Goal: Transaction & Acquisition: Purchase product/service

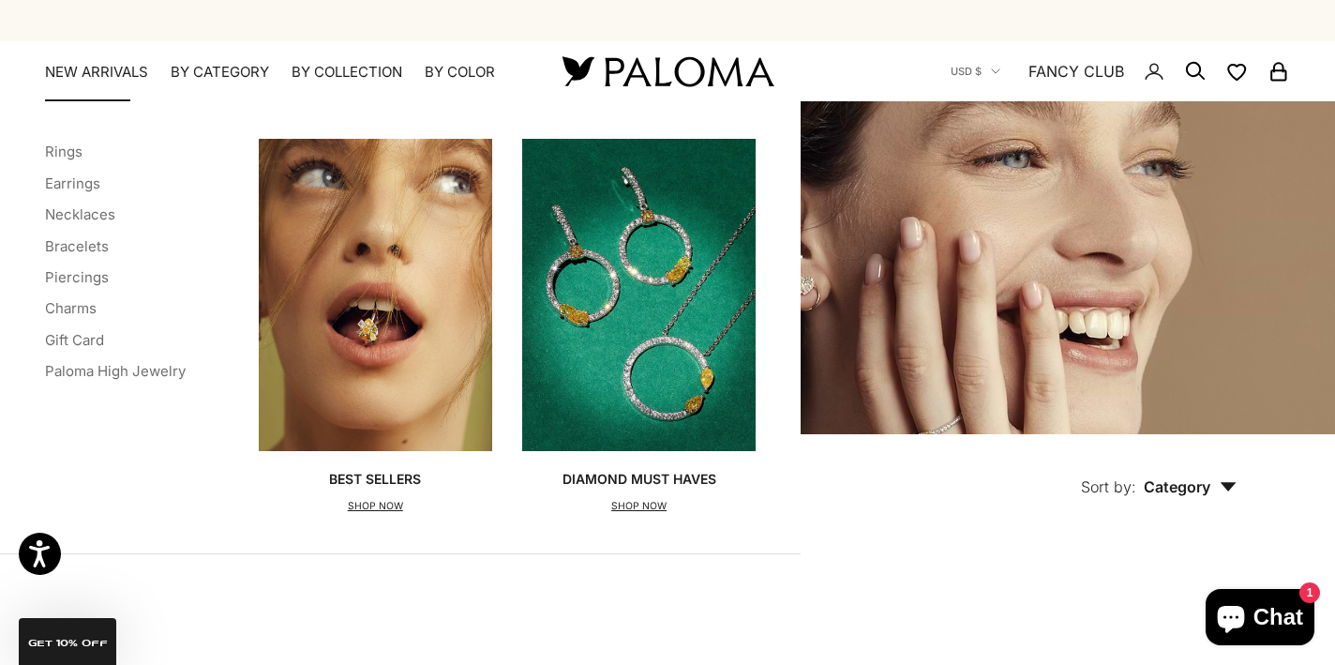
click at [127, 67] on link "NEW ARRIVALS" at bounding box center [96, 72] width 103 height 19
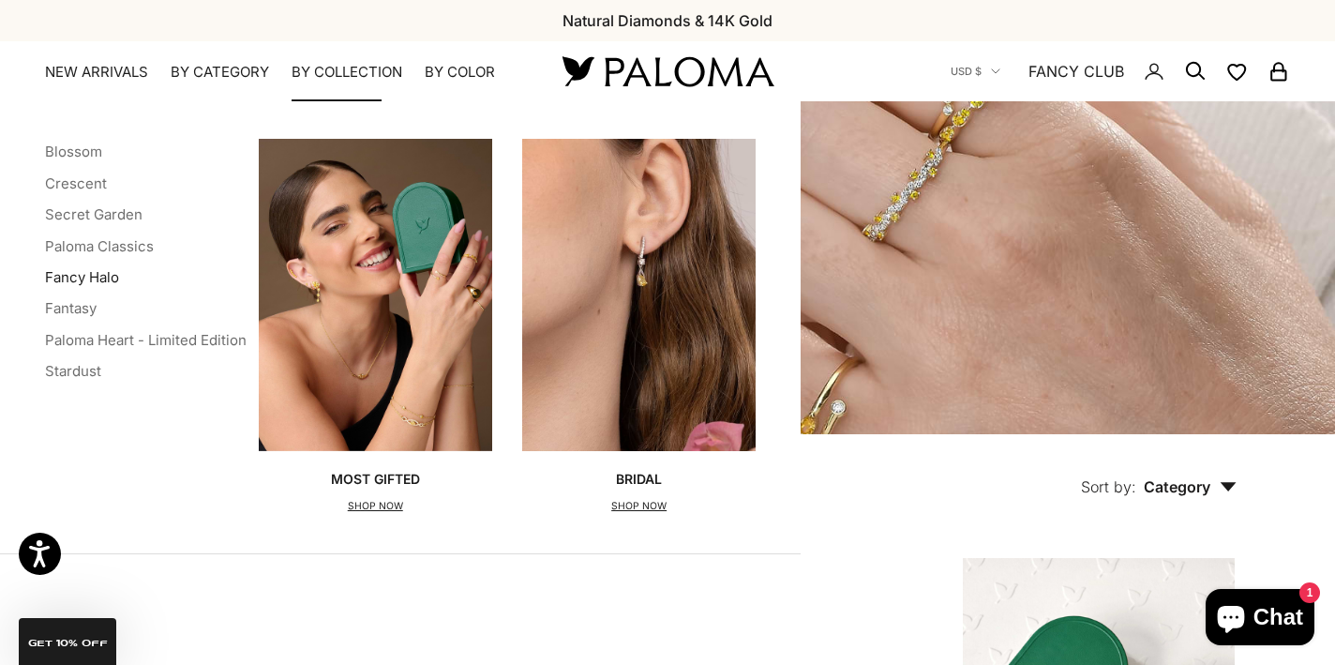
click at [97, 275] on link "Fancy Halo" at bounding box center [82, 277] width 74 height 18
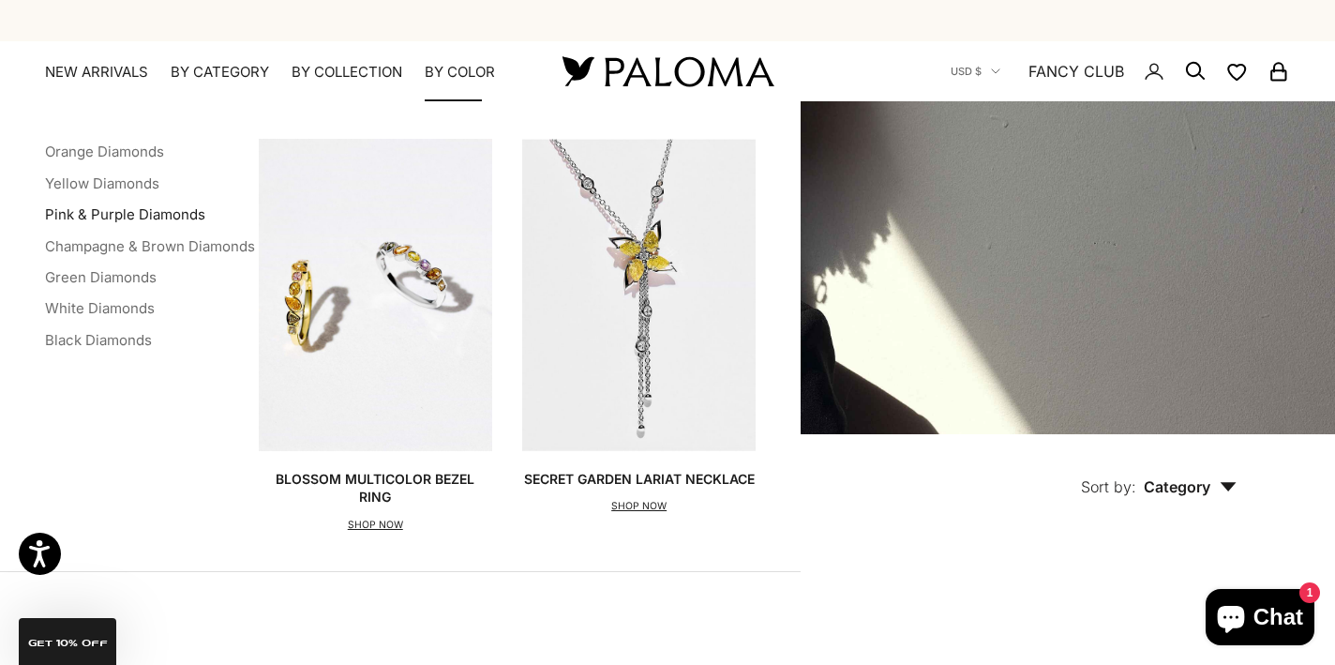
click at [152, 208] on link "Pink & Purple Diamonds" at bounding box center [125, 214] width 160 height 18
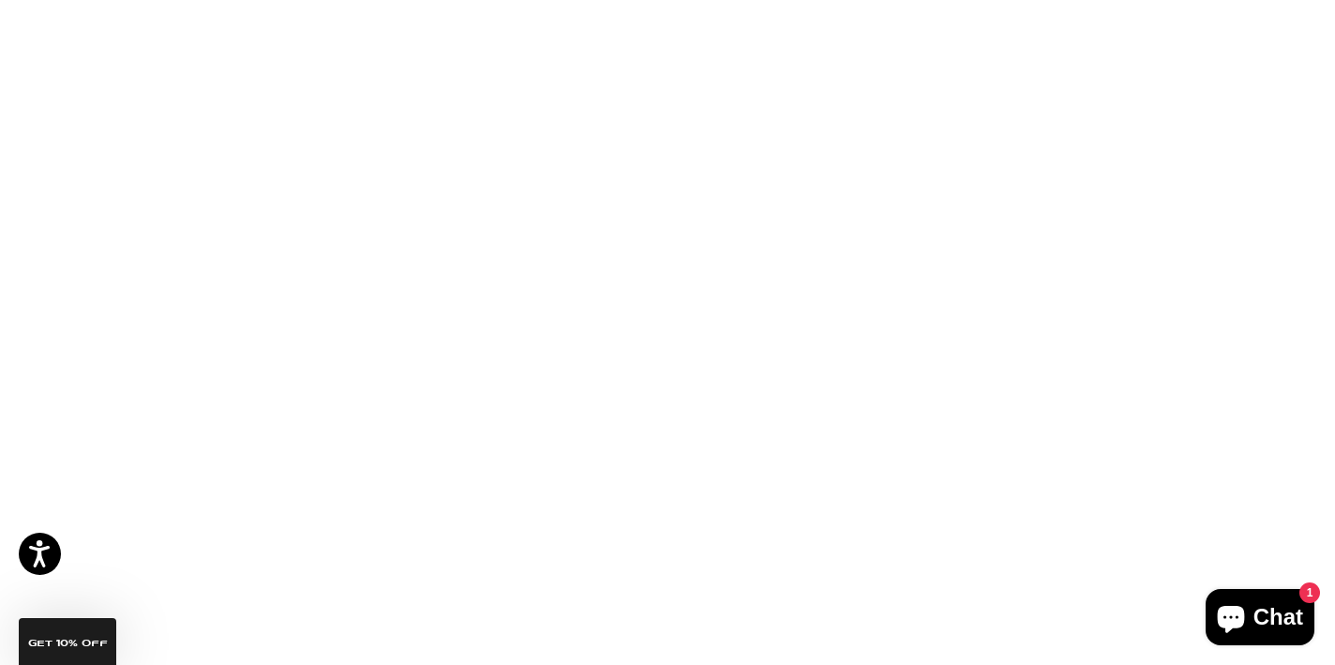
scroll to position [869, 0]
click at [261, 303] on video "#YellowGold\a#WhiteGold\a#RoseGold" at bounding box center [236, 308] width 273 height 273
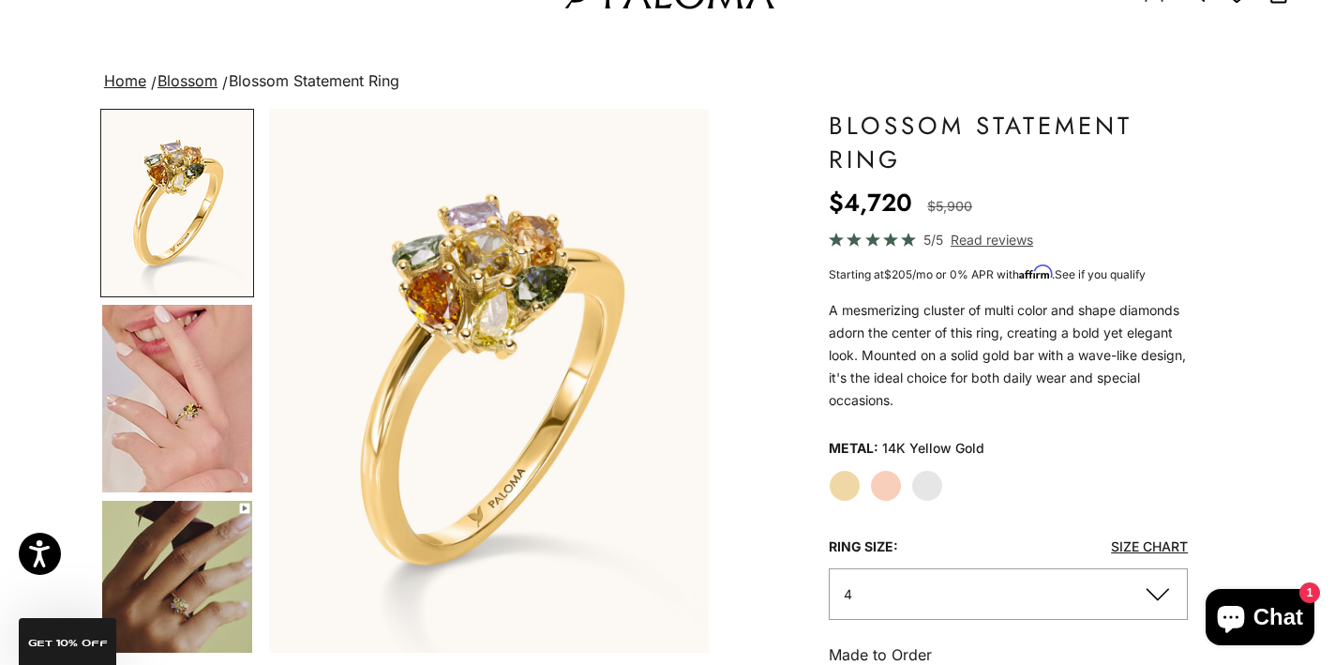
scroll to position [78, 0]
click at [881, 482] on label "Rose Gold" at bounding box center [886, 486] width 32 height 32
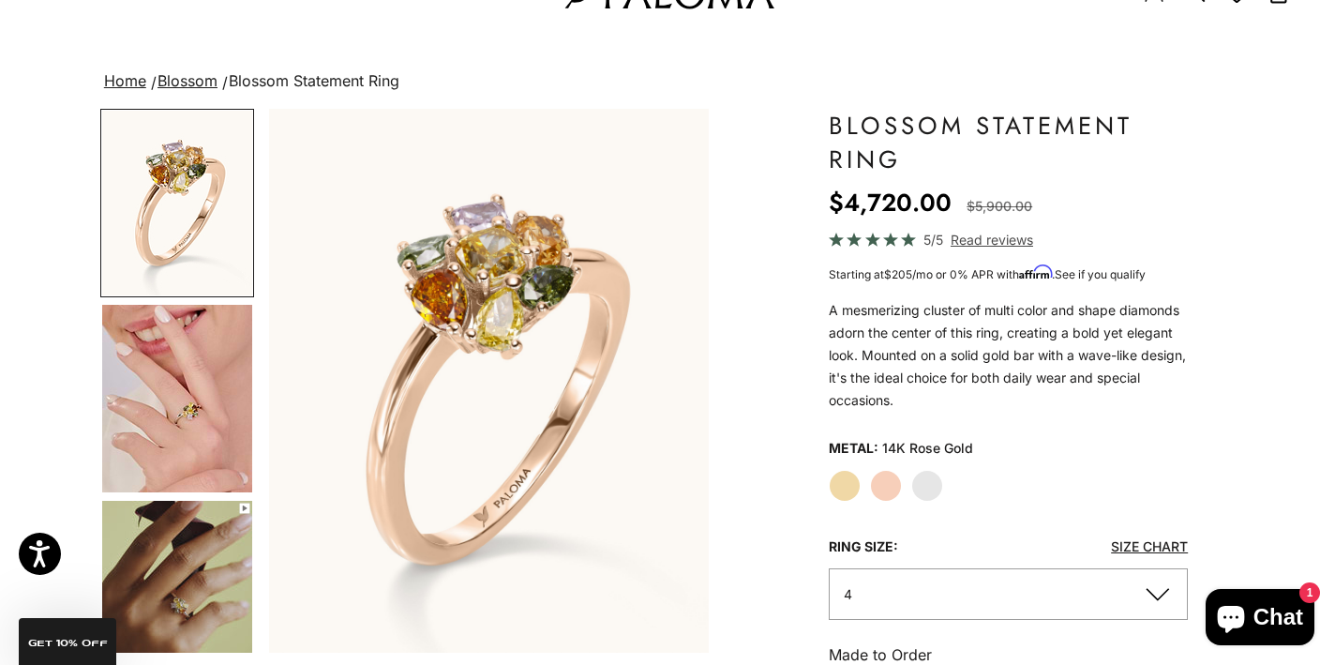
click at [927, 486] on label "White Gold" at bounding box center [927, 486] width 32 height 32
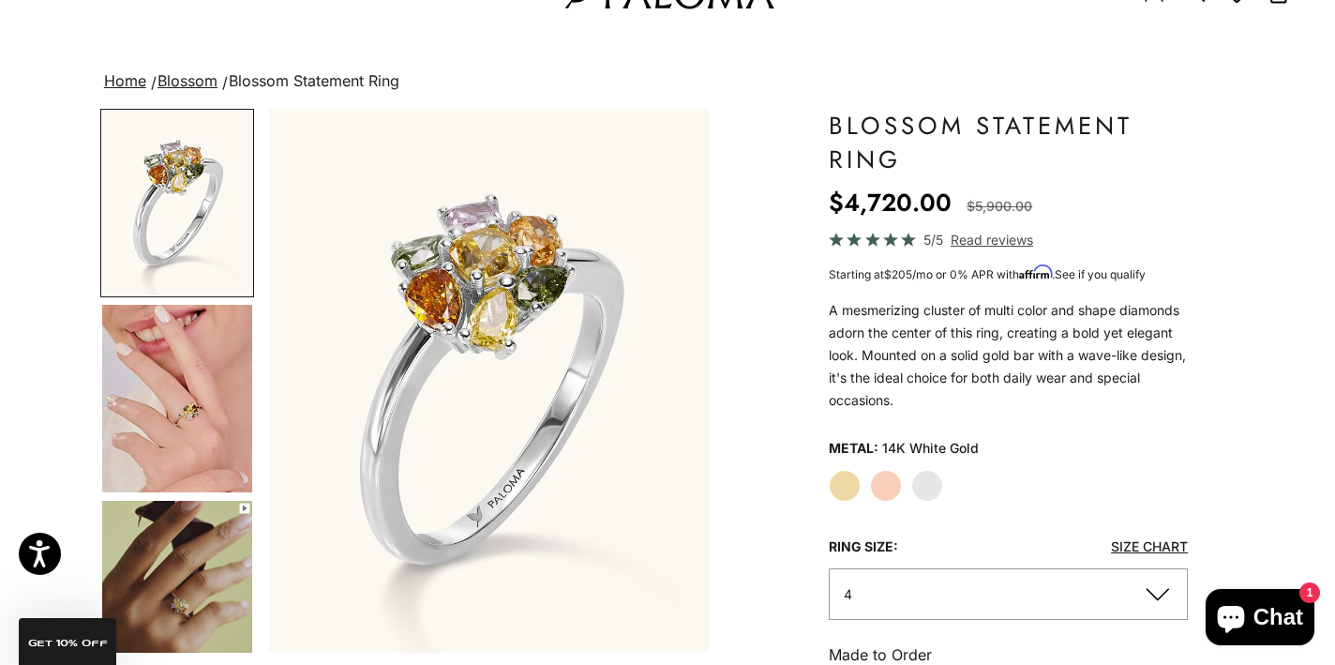
click at [895, 490] on label "Rose Gold" at bounding box center [886, 486] width 32 height 32
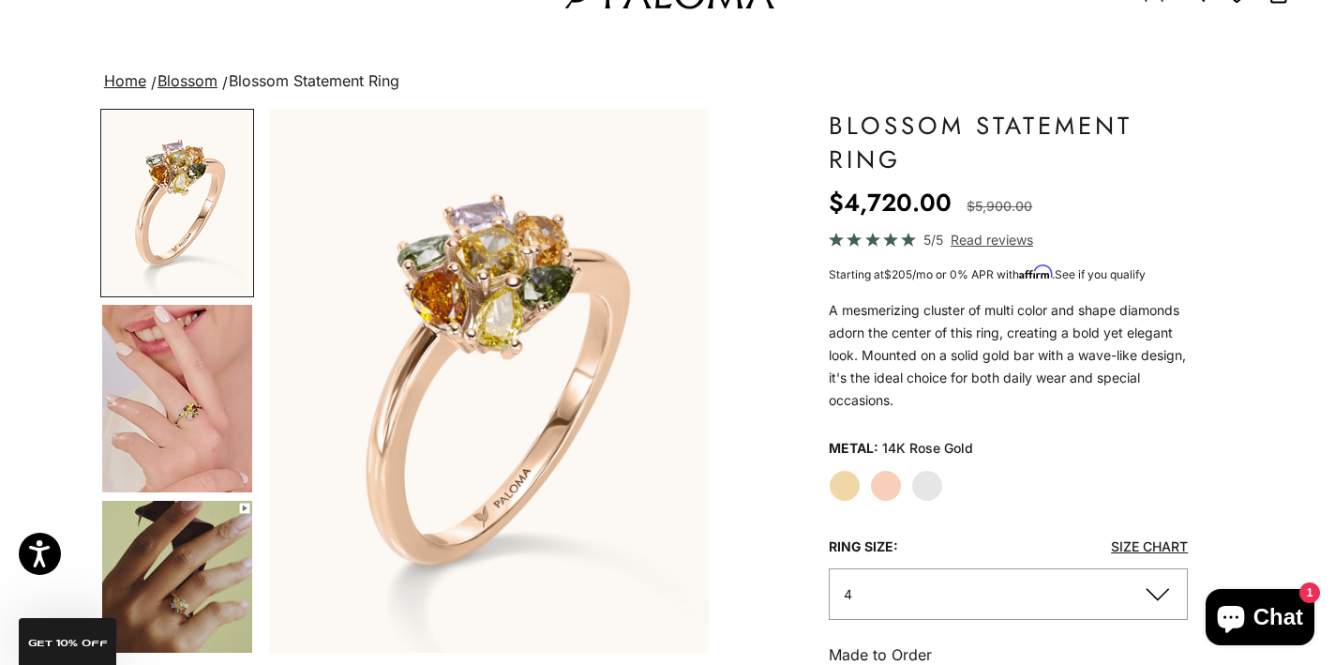
click at [942, 482] on label "White Gold" at bounding box center [927, 486] width 32 height 32
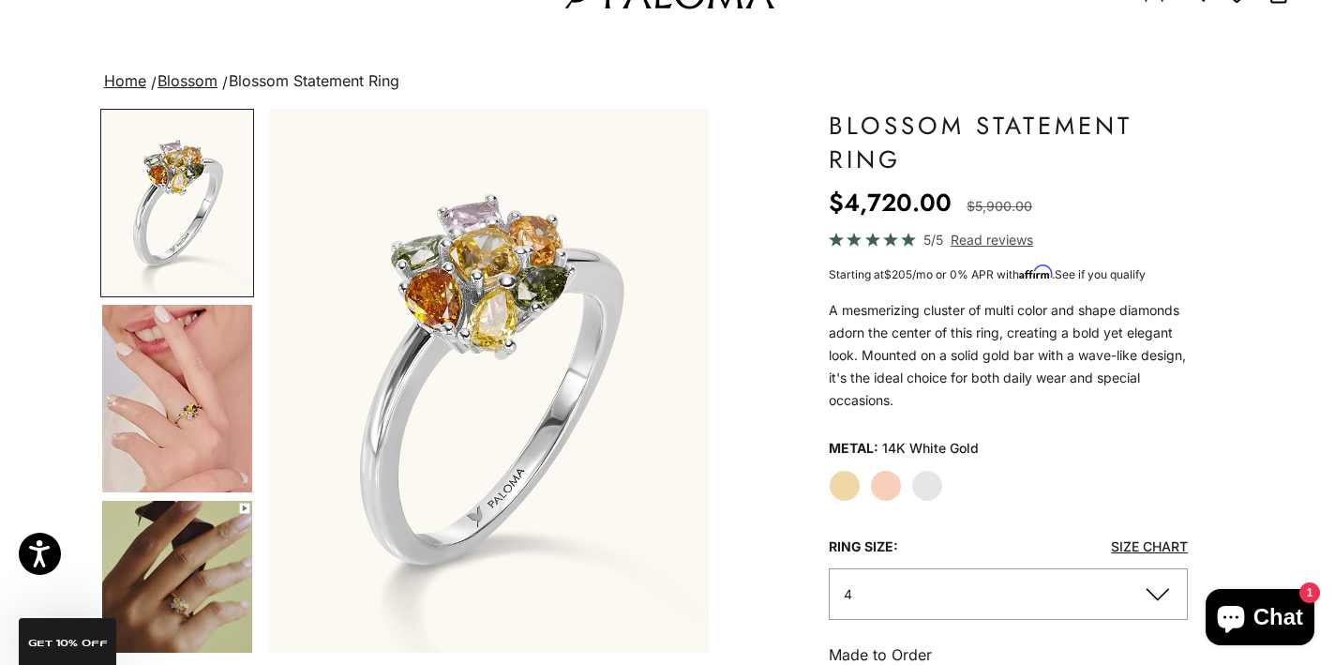
click at [854, 477] on label "Yellow Gold" at bounding box center [845, 486] width 32 height 32
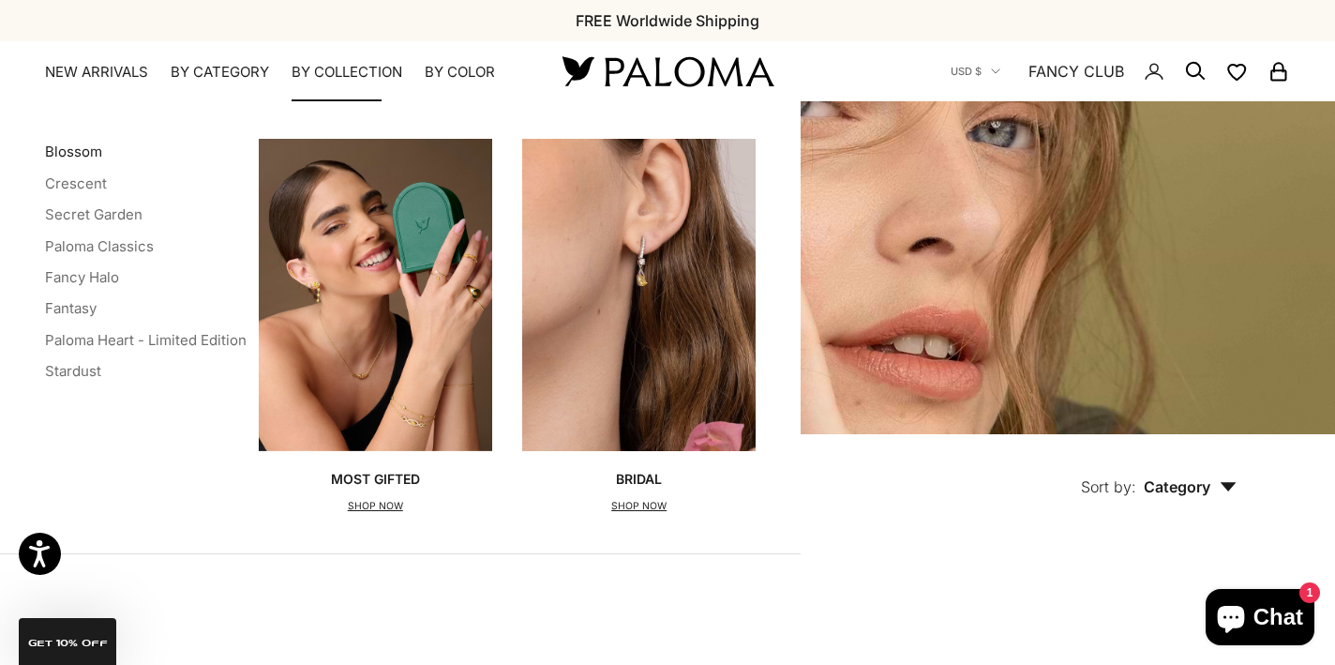
click at [87, 151] on link "Blossom" at bounding box center [73, 151] width 57 height 18
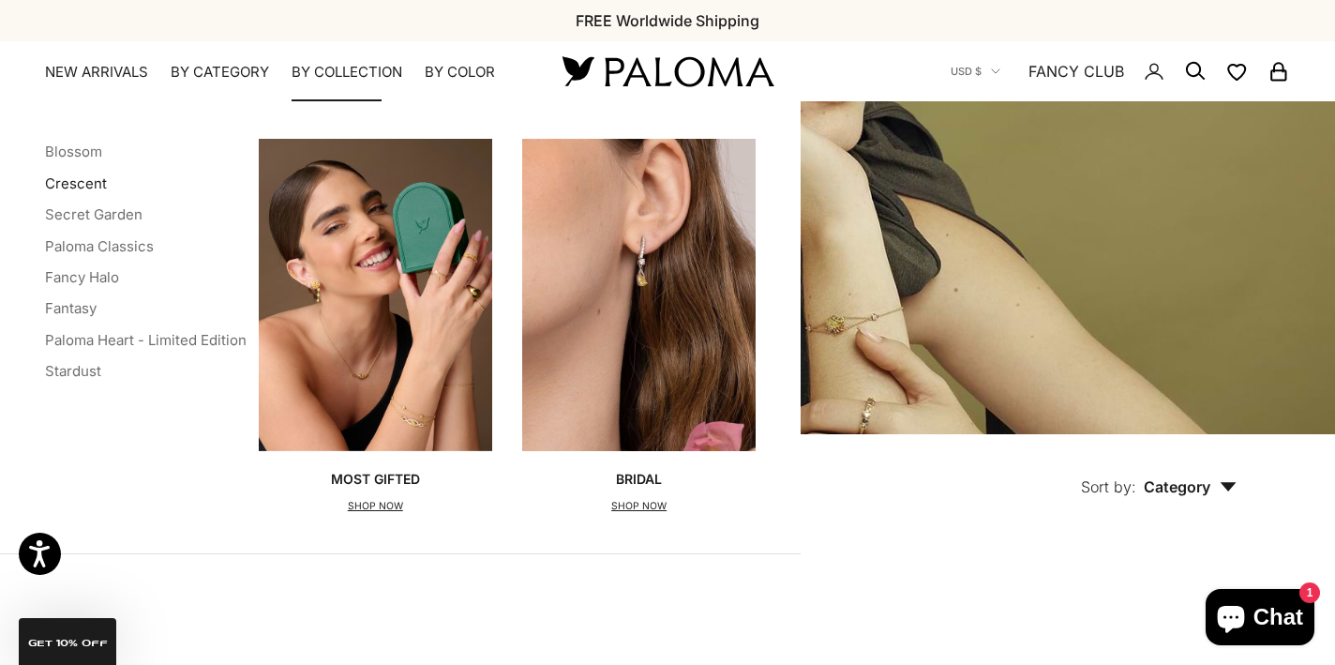
click at [76, 183] on link "Crescent" at bounding box center [76, 183] width 62 height 18
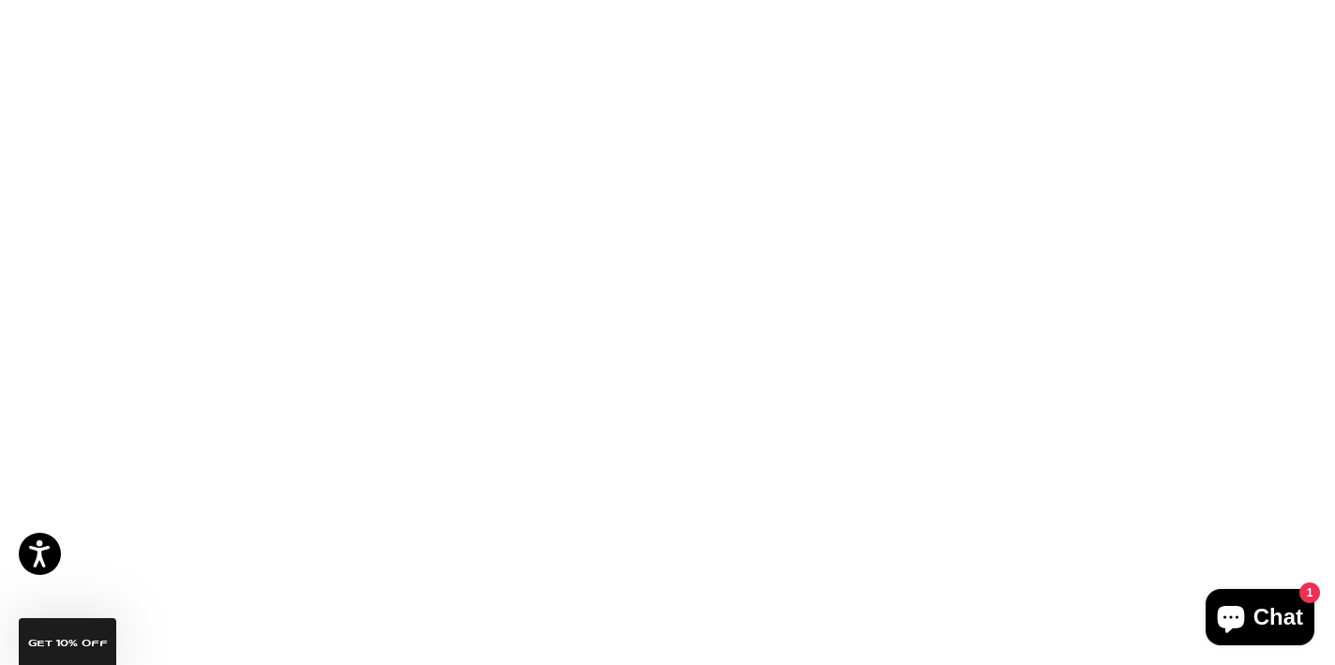
scroll to position [1470, 0]
click at [819, 204] on img at bounding box center [811, 189] width 273 height 273
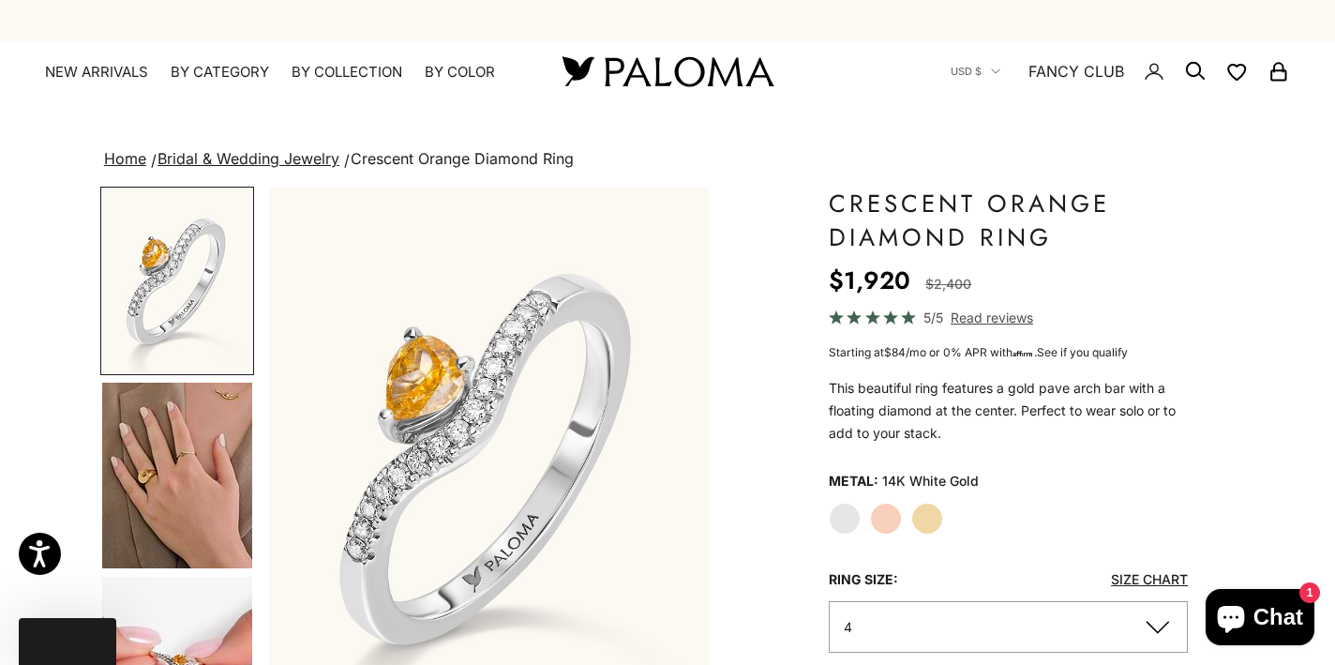
click at [174, 481] on img "Go to item 4" at bounding box center [177, 475] width 150 height 186
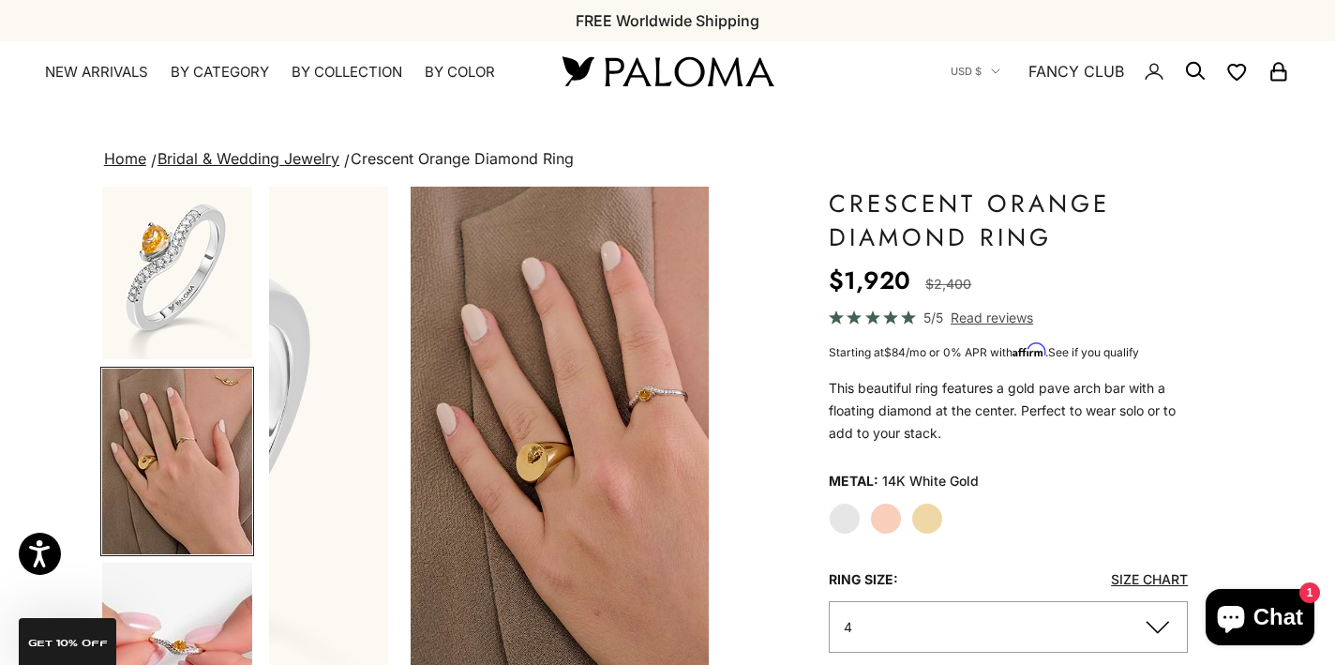
scroll to position [0, 462]
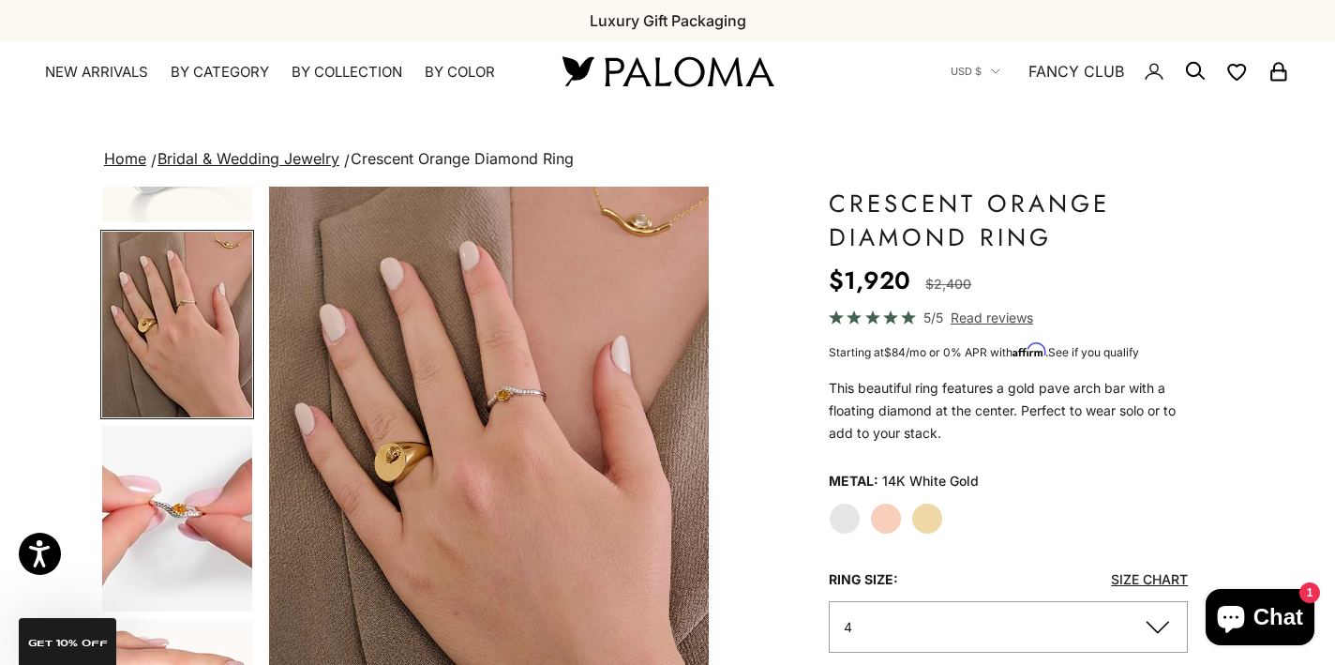
click at [187, 524] on img "Go to item 5" at bounding box center [177, 519] width 150 height 186
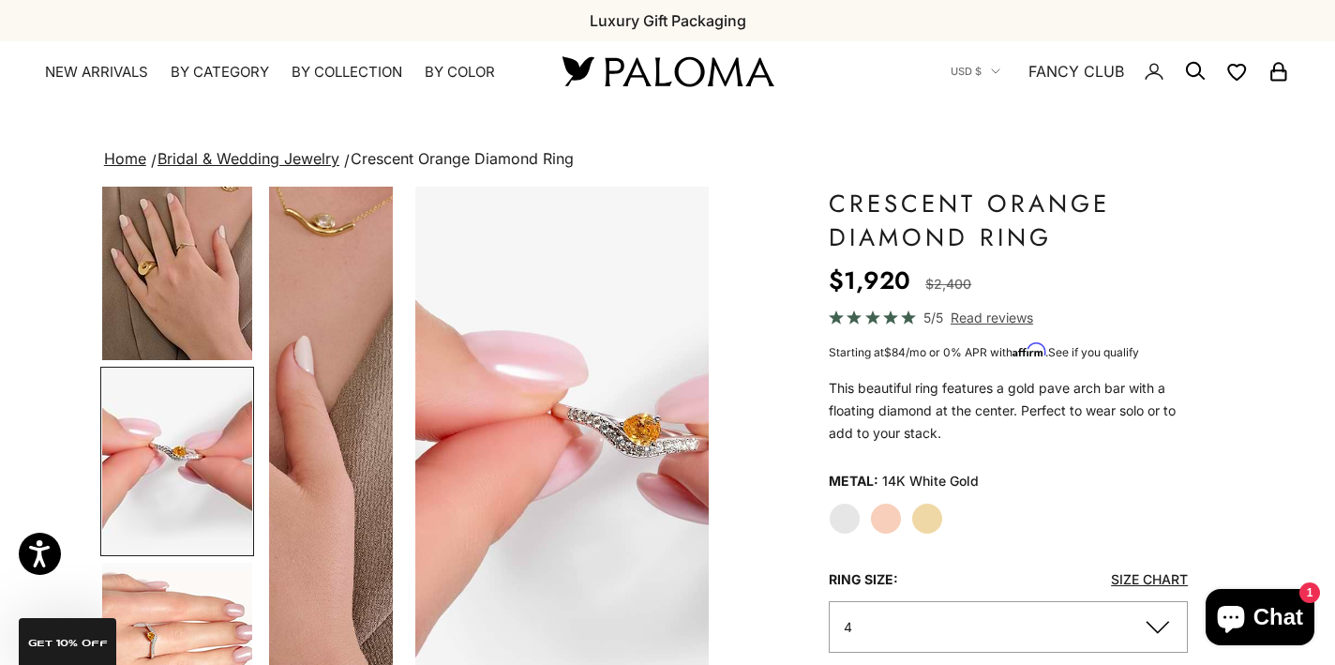
scroll to position [0, 925]
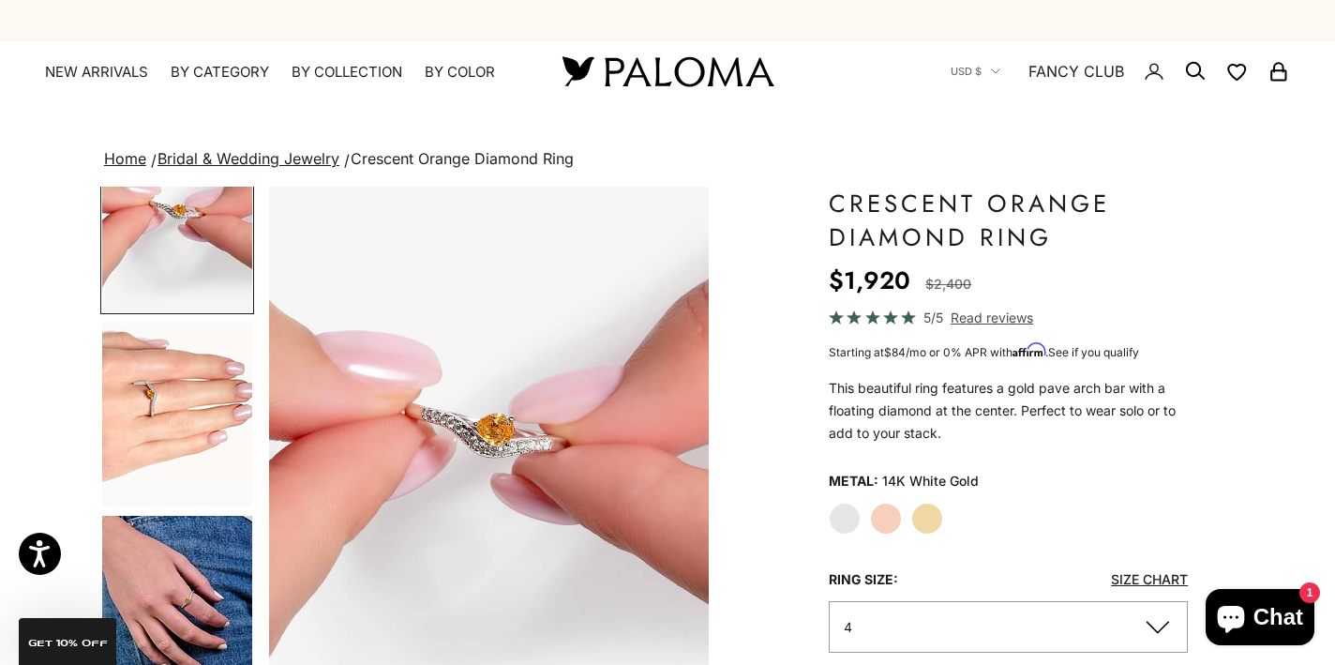
click at [190, 397] on img "Go to item 6" at bounding box center [177, 414] width 150 height 186
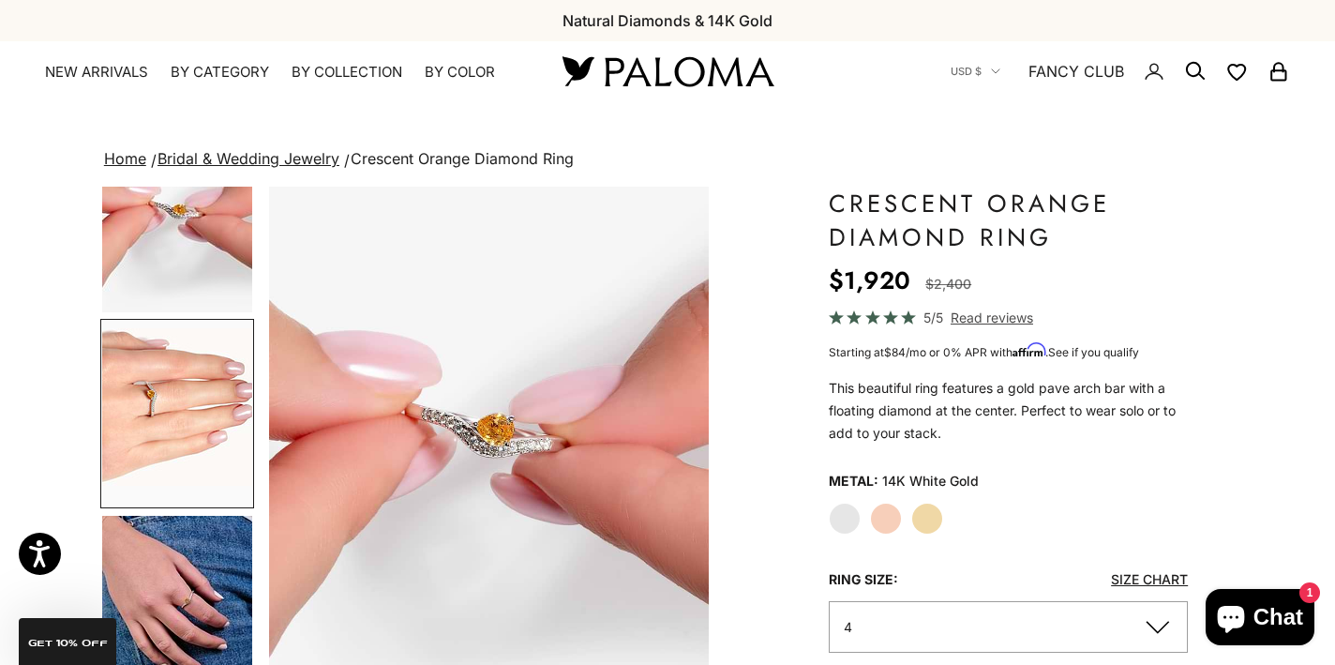
scroll to position [0, 1387]
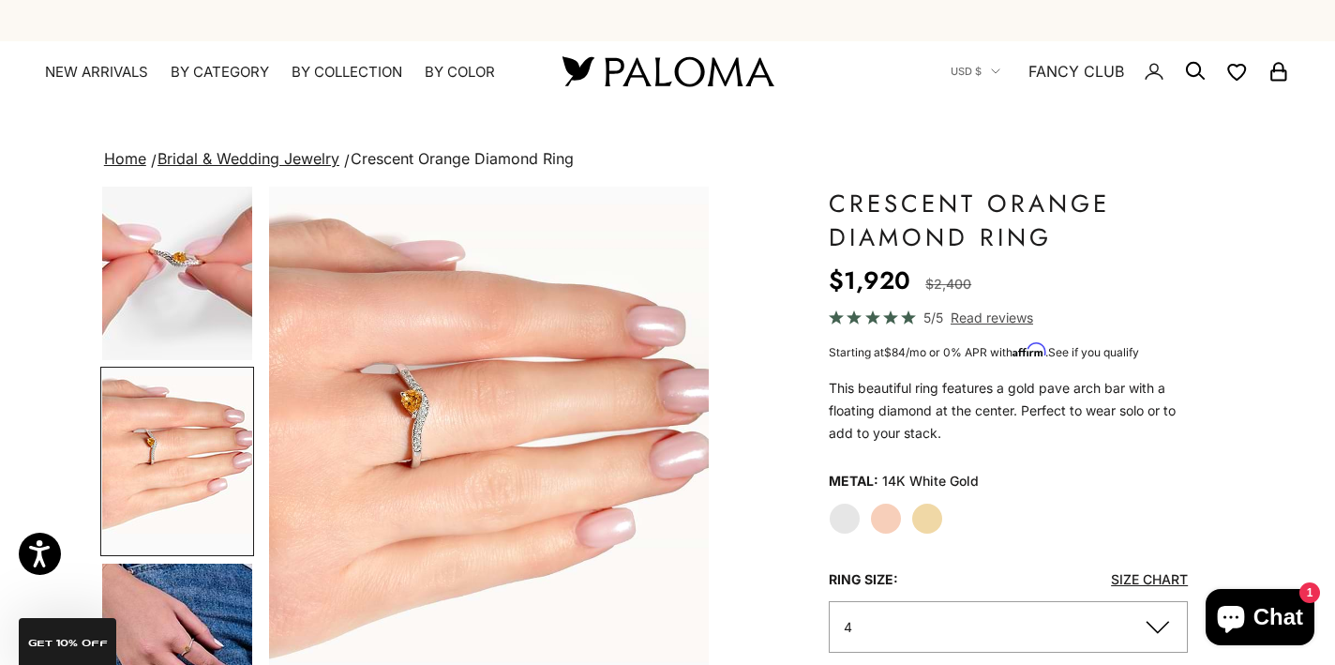
click at [198, 570] on img "Go to item 7" at bounding box center [177, 656] width 150 height 187
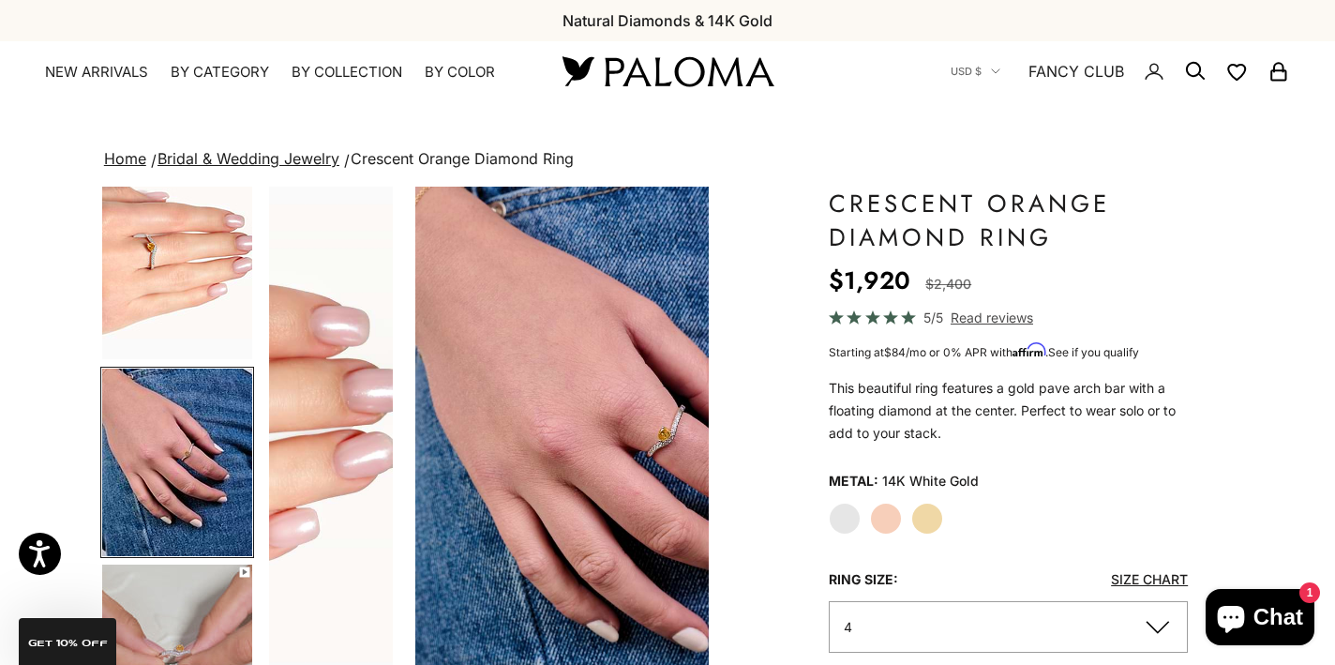
scroll to position [0, 1850]
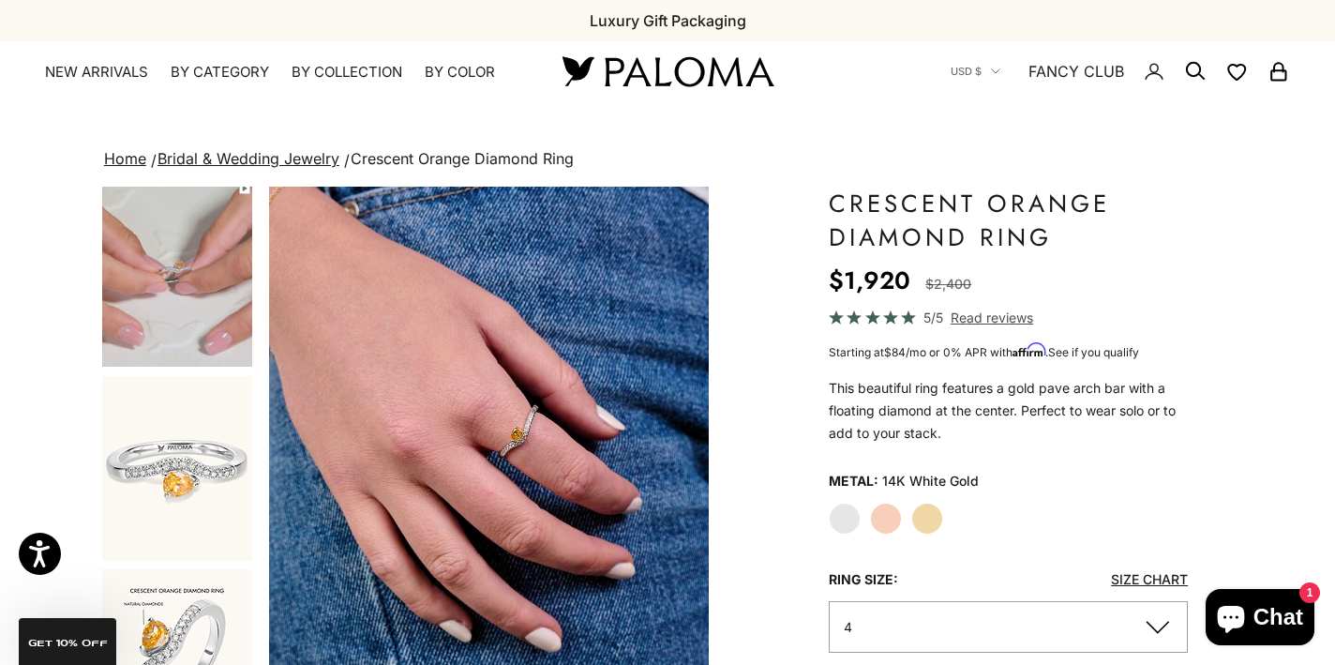
click at [200, 252] on img "Go to item 8" at bounding box center [177, 274] width 150 height 186
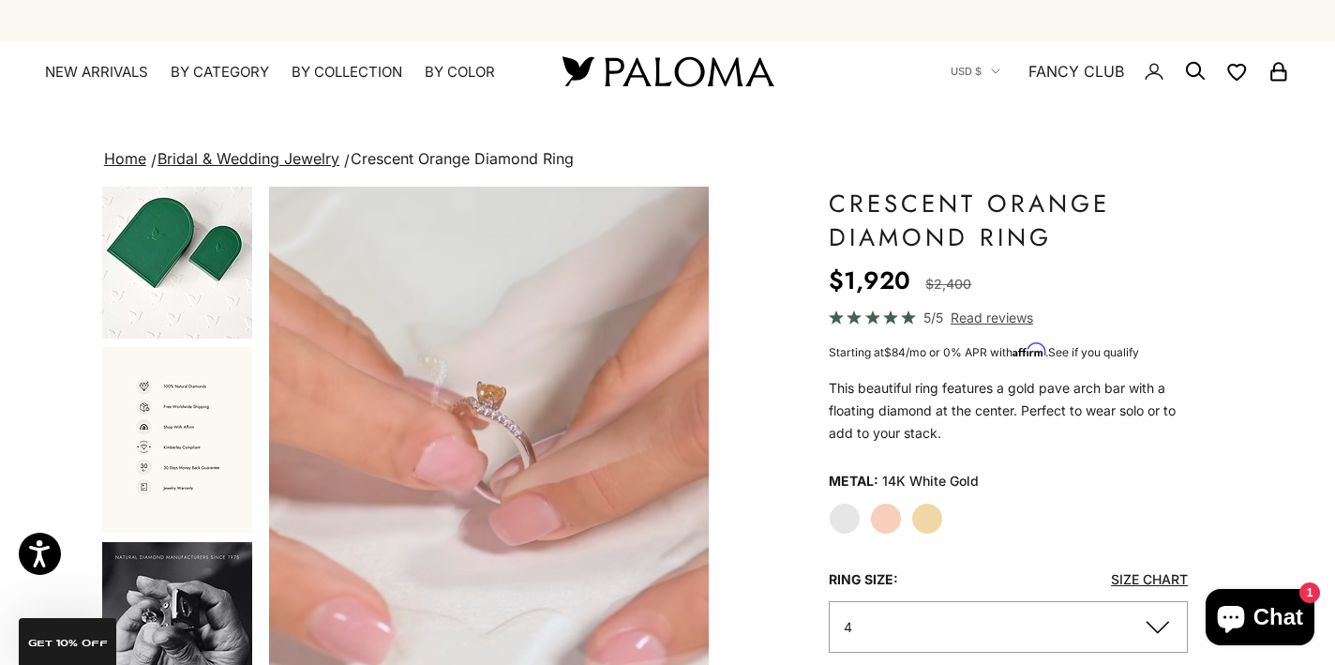
scroll to position [1784, 0]
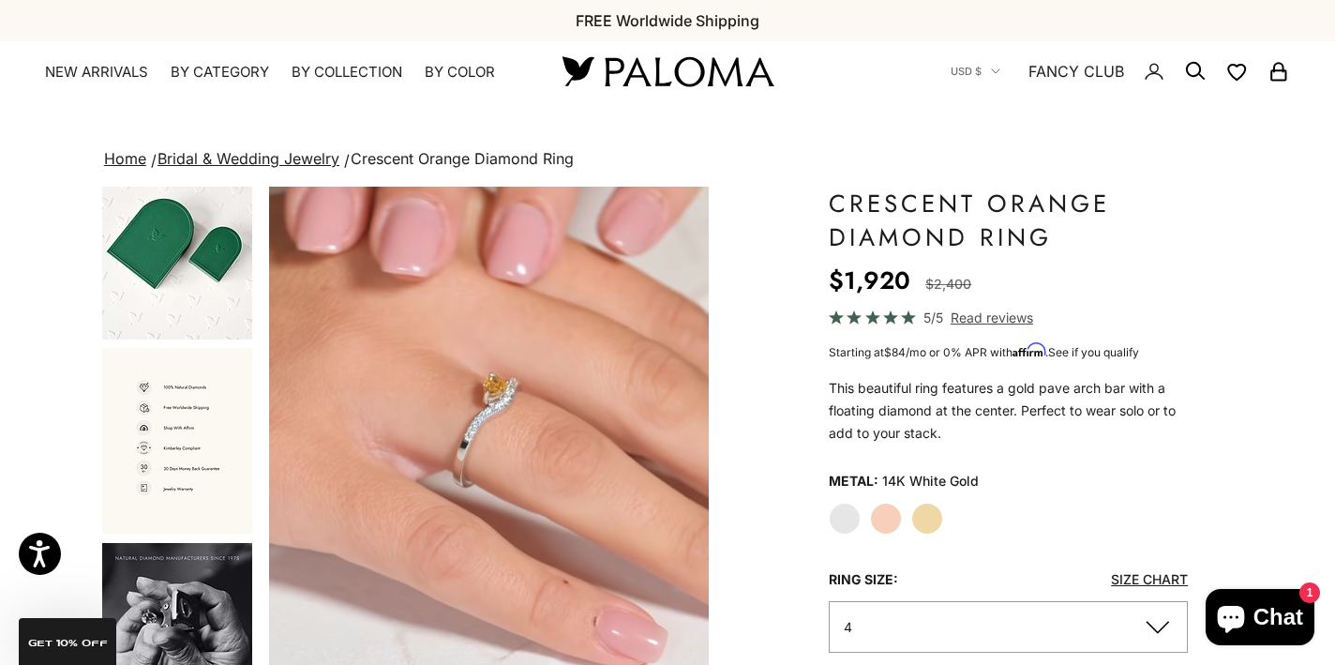
click at [176, 588] on img "Go to item 16" at bounding box center [177, 636] width 150 height 186
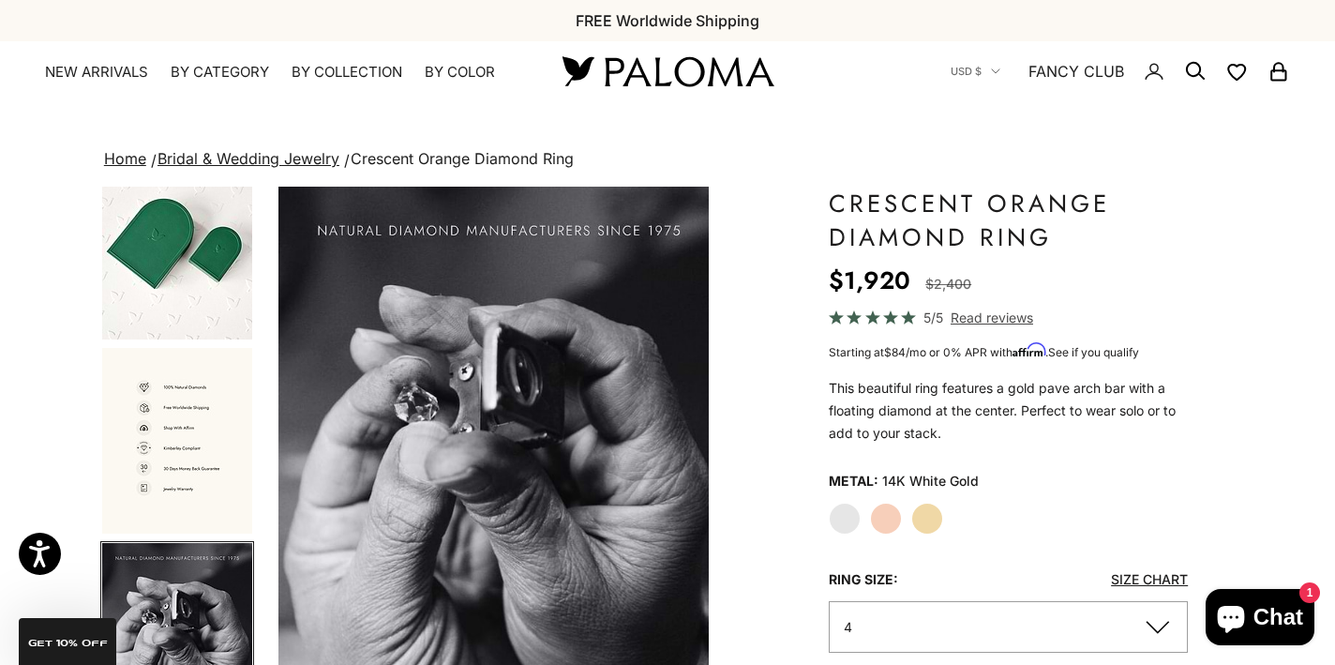
scroll to position [0, 5088]
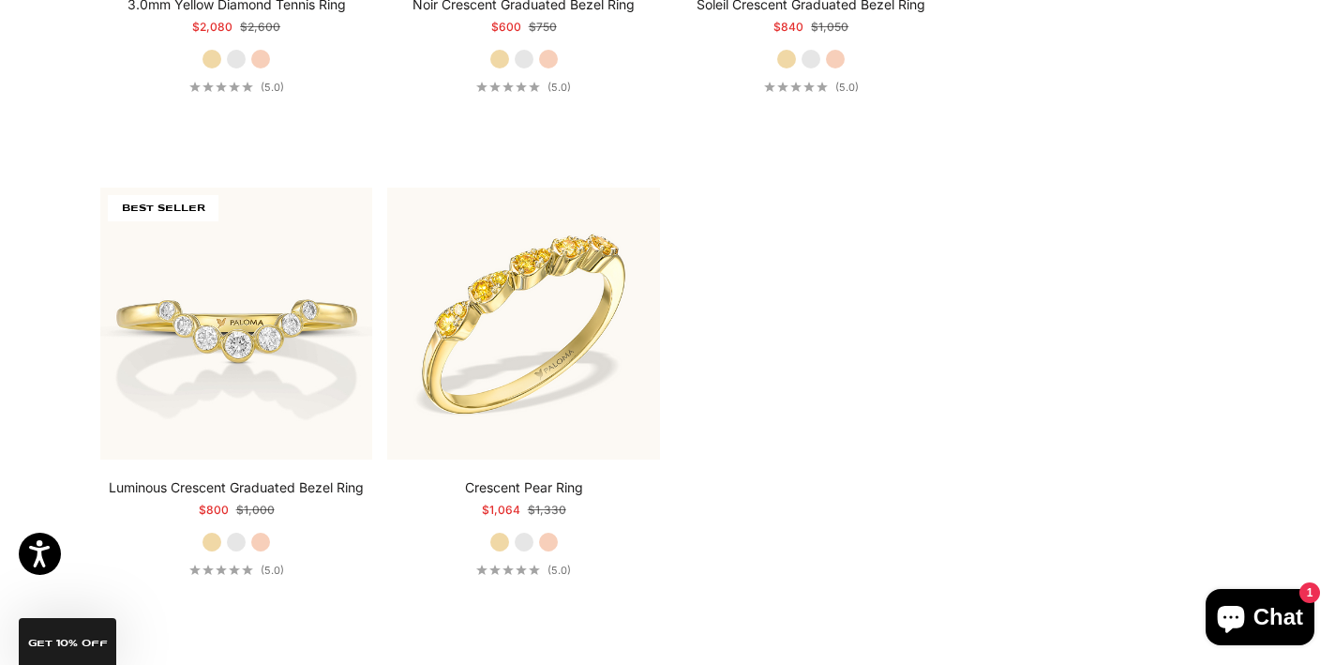
scroll to position [2793, 0]
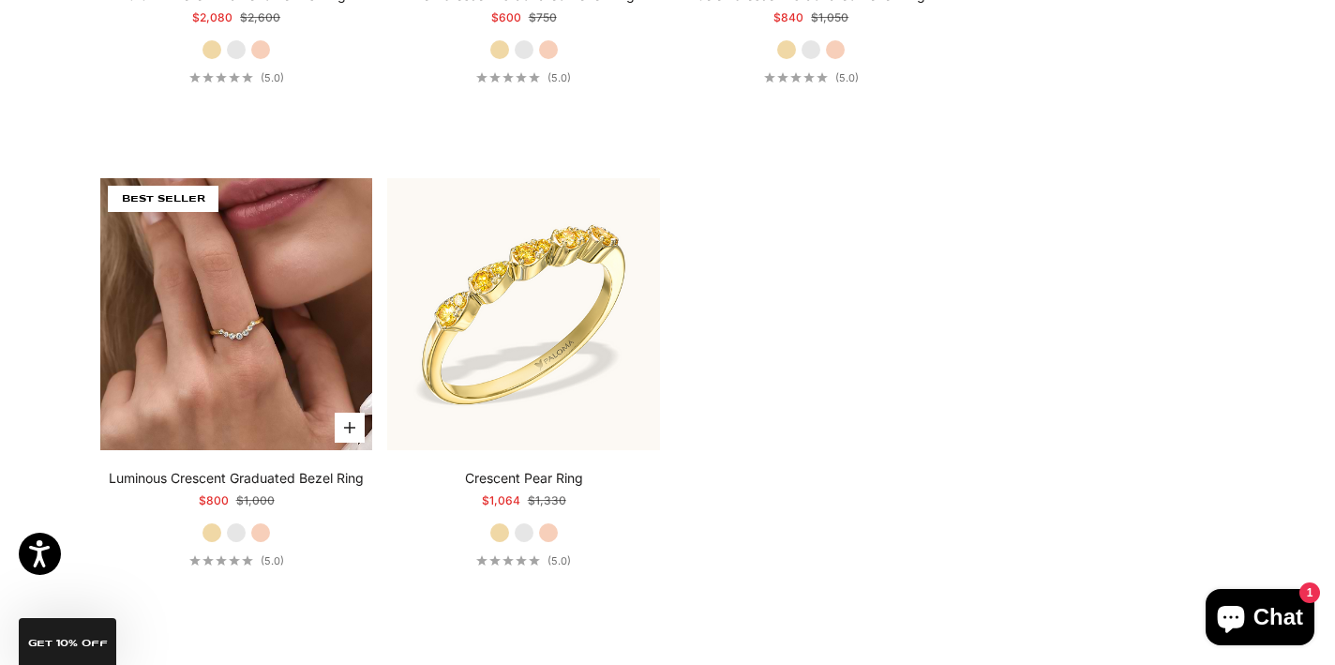
click at [302, 327] on img at bounding box center [236, 314] width 273 height 273
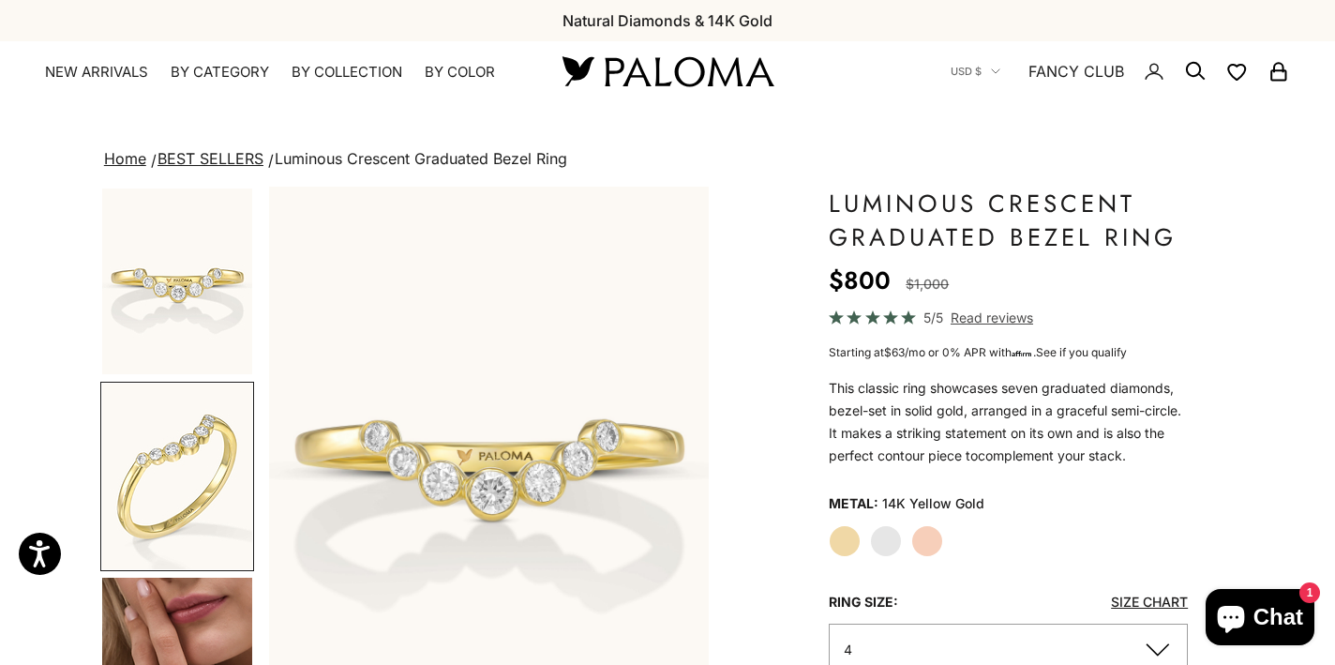
scroll to position [0, 462]
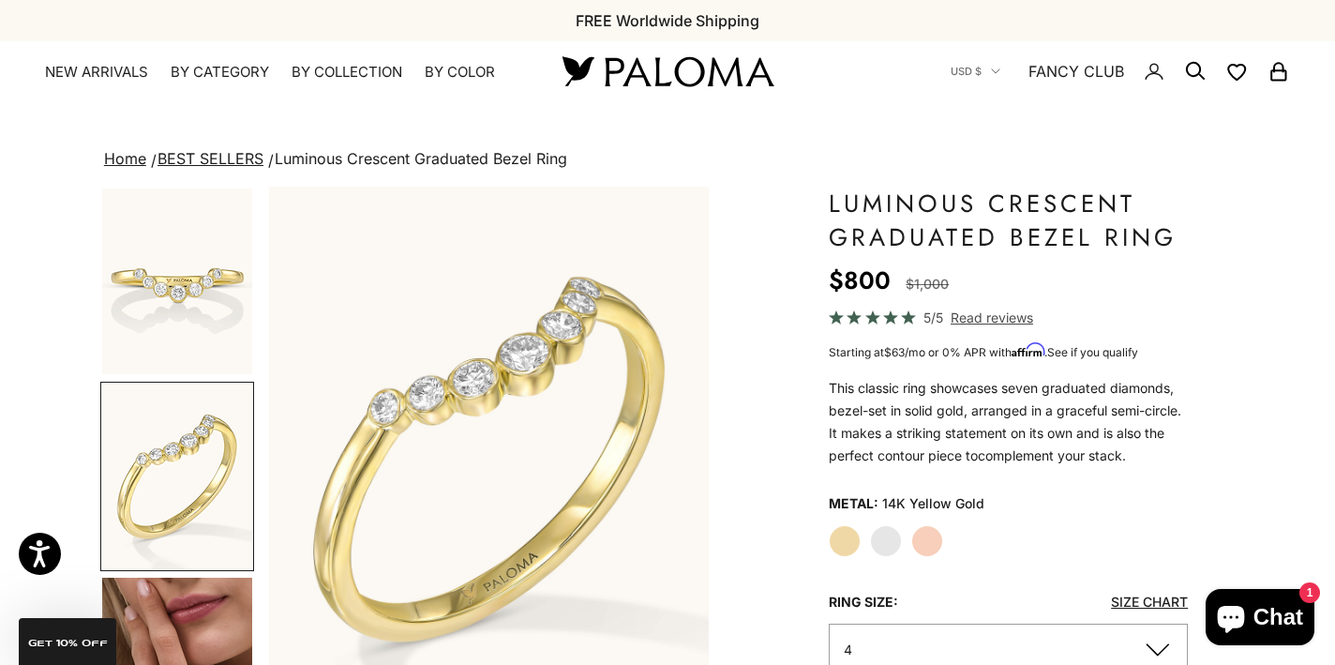
click at [884, 539] on label "White Gold" at bounding box center [886, 541] width 32 height 32
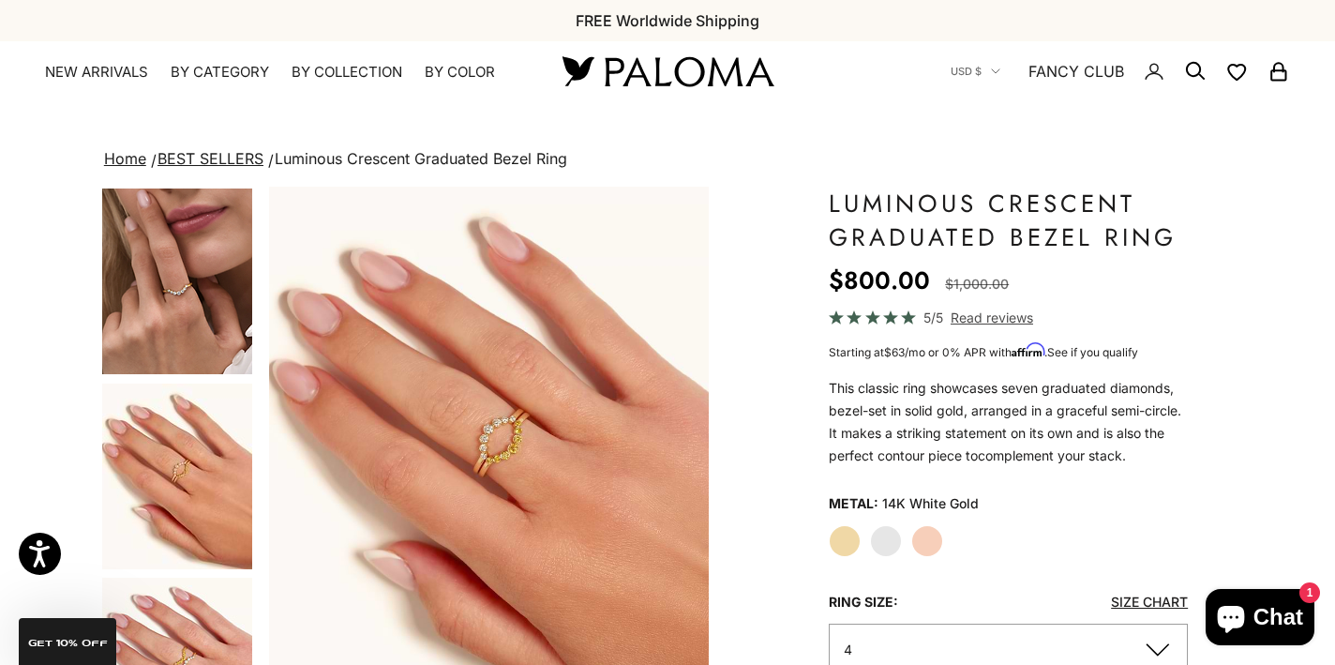
scroll to position [0, 3700]
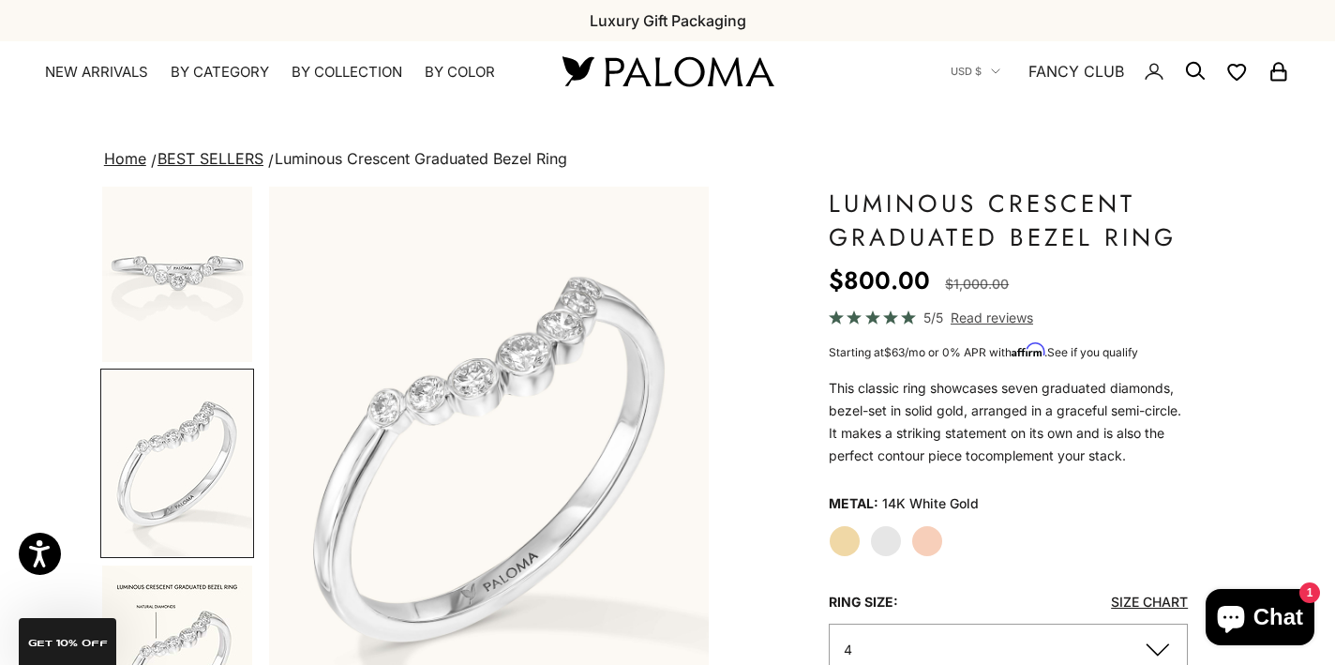
click at [845, 531] on label "Yellow Gold" at bounding box center [845, 541] width 32 height 32
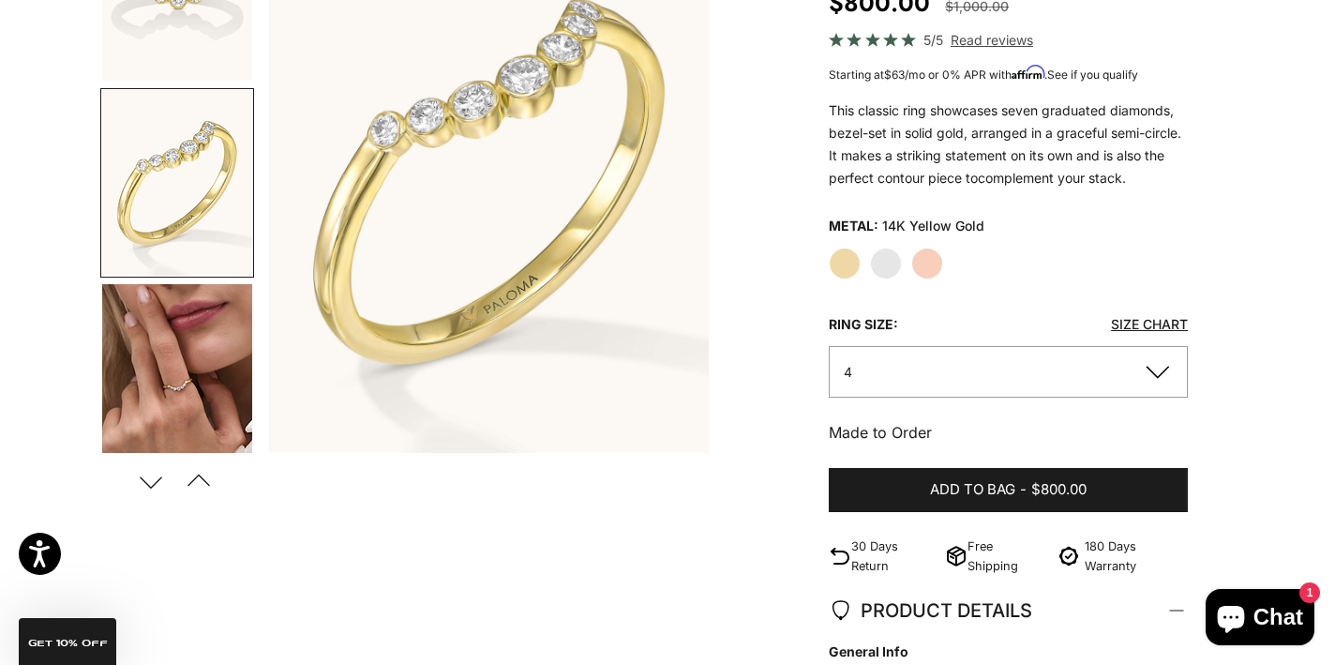
scroll to position [278, 0]
click at [921, 260] on label "Rose Gold" at bounding box center [927, 263] width 32 height 32
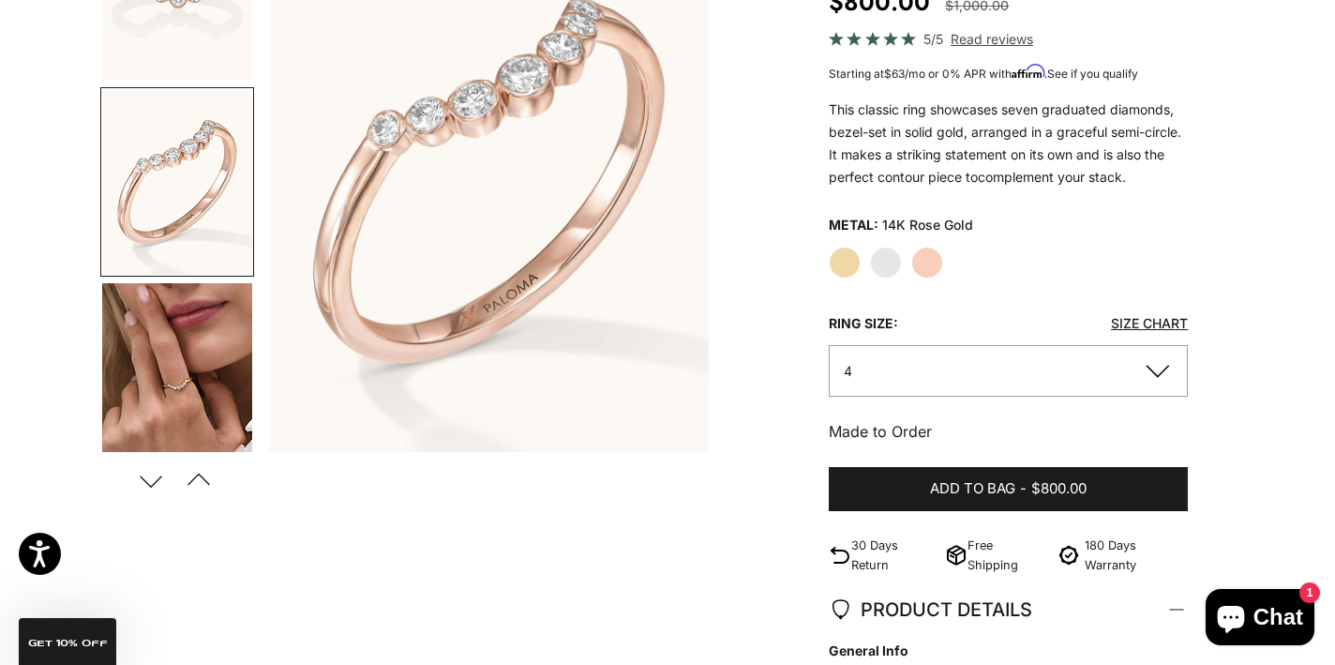
click at [1158, 365] on button "4" at bounding box center [1008, 371] width 359 height 52
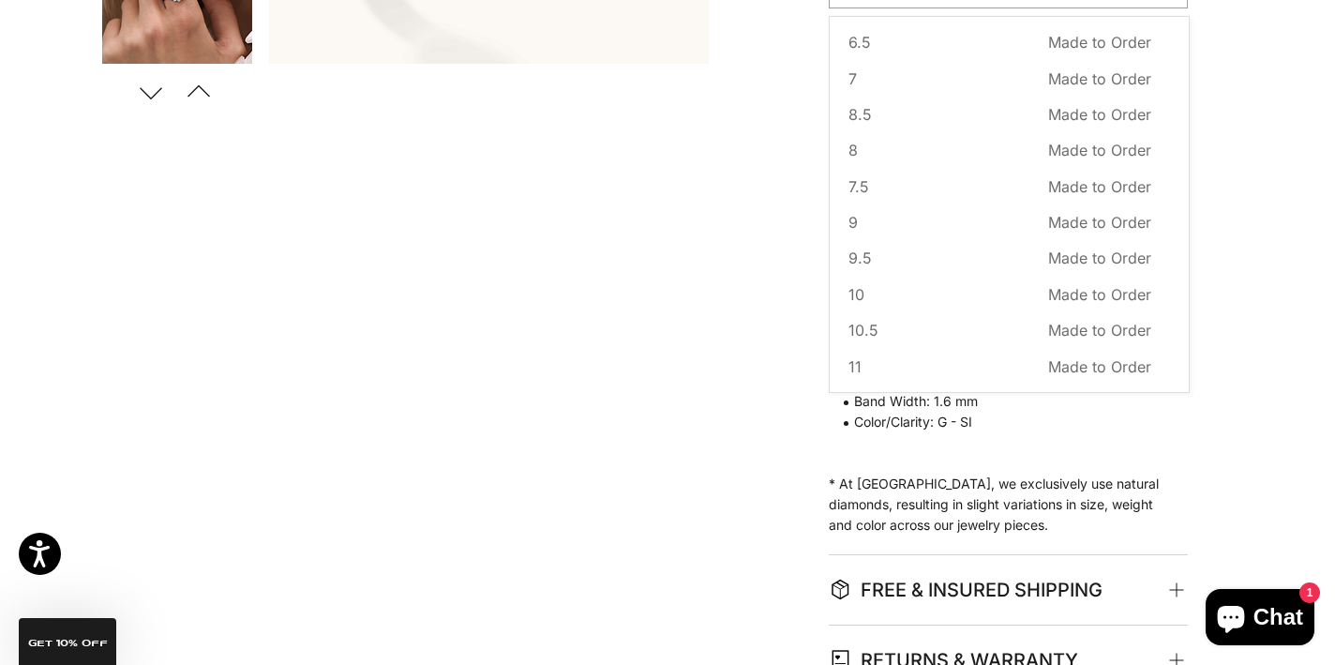
scroll to position [671, 0]
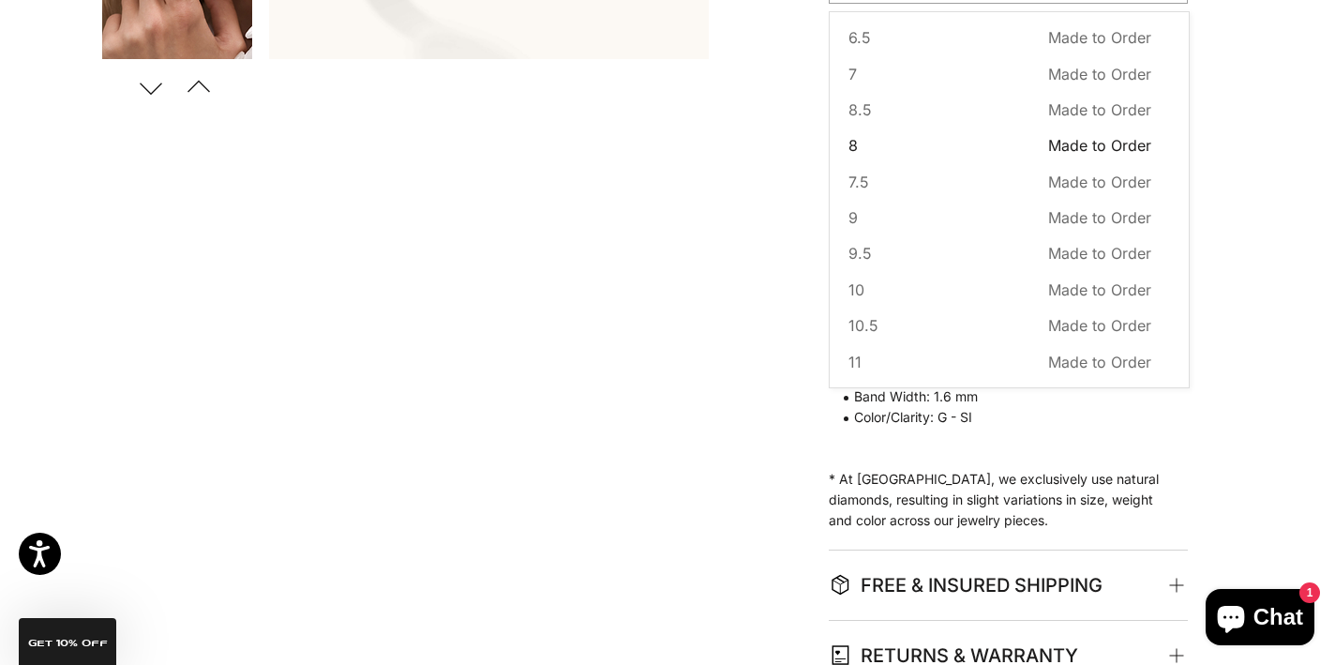
click at [1074, 138] on span "Made to Order" at bounding box center [1099, 145] width 103 height 24
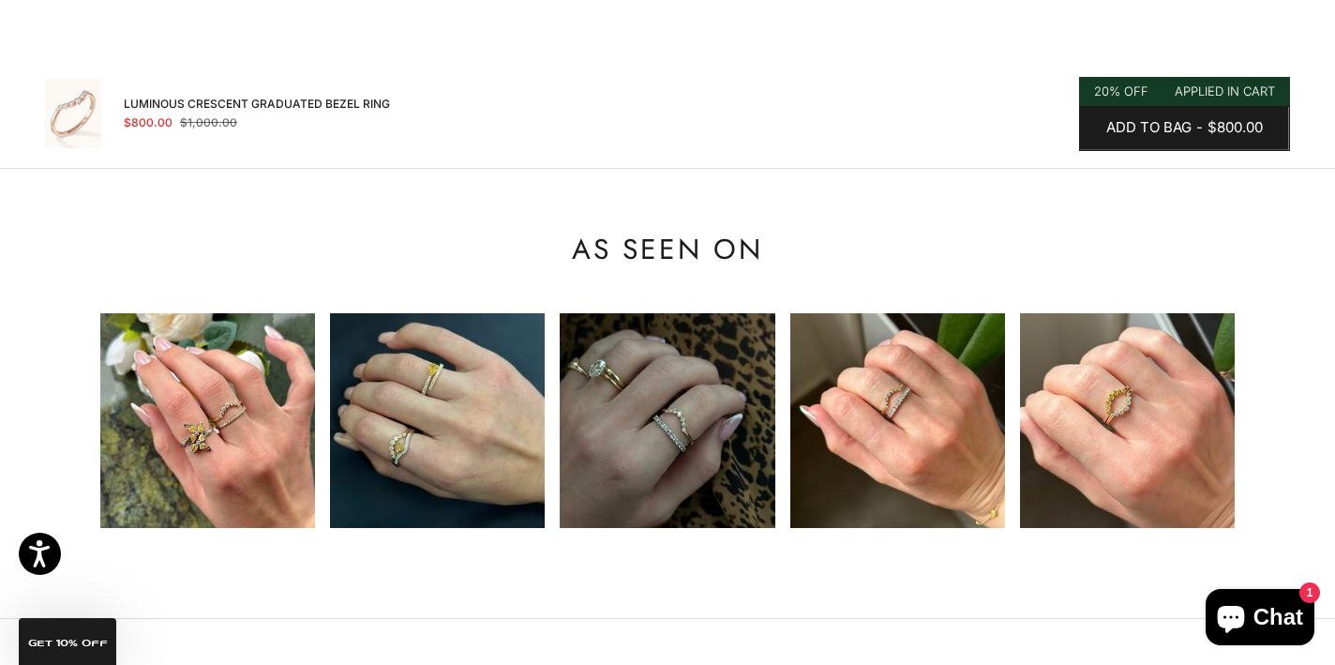
scroll to position [1842, 0]
click at [233, 419] on img at bounding box center [207, 420] width 215 height 215
click at [237, 400] on img at bounding box center [207, 420] width 215 height 215
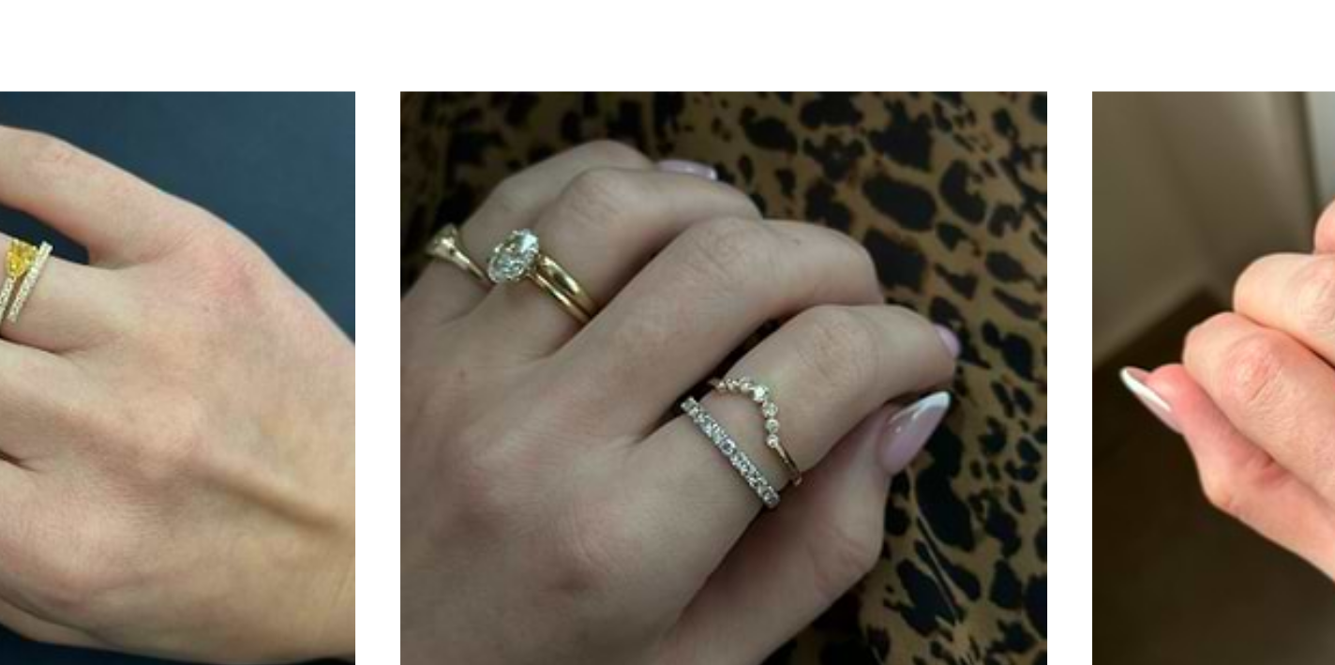
scroll to position [1976, 0]
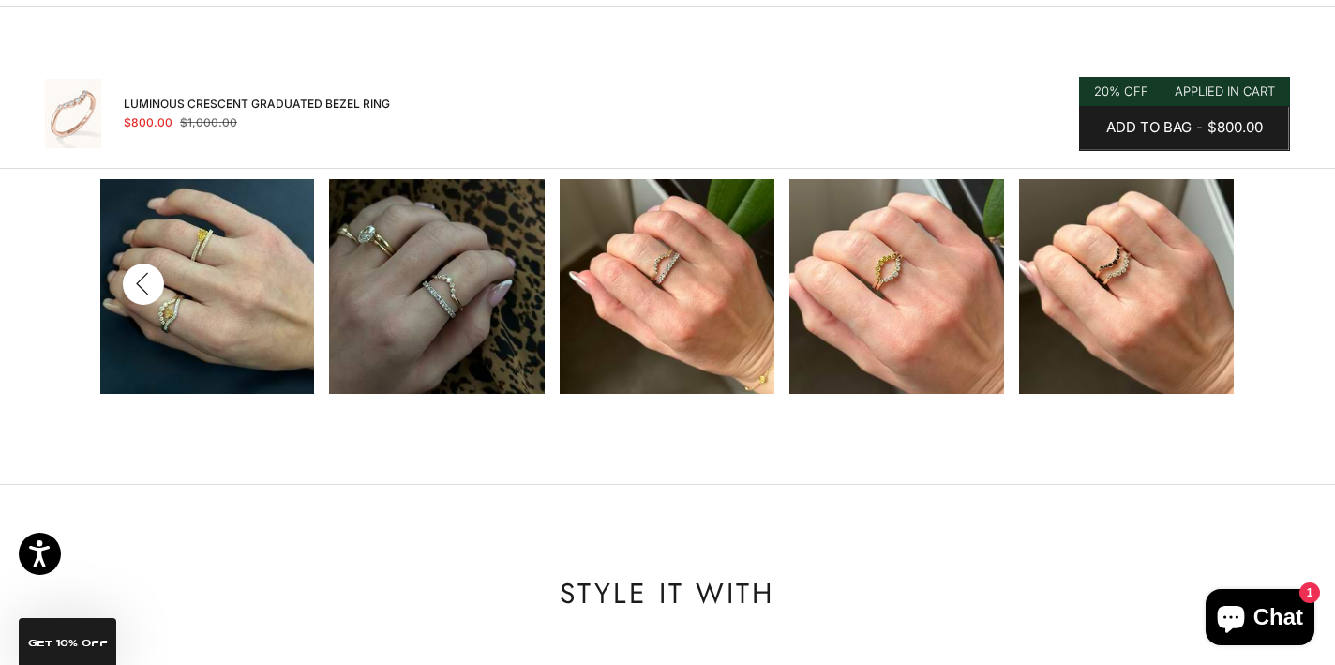
click at [676, 278] on img at bounding box center [667, 286] width 215 height 215
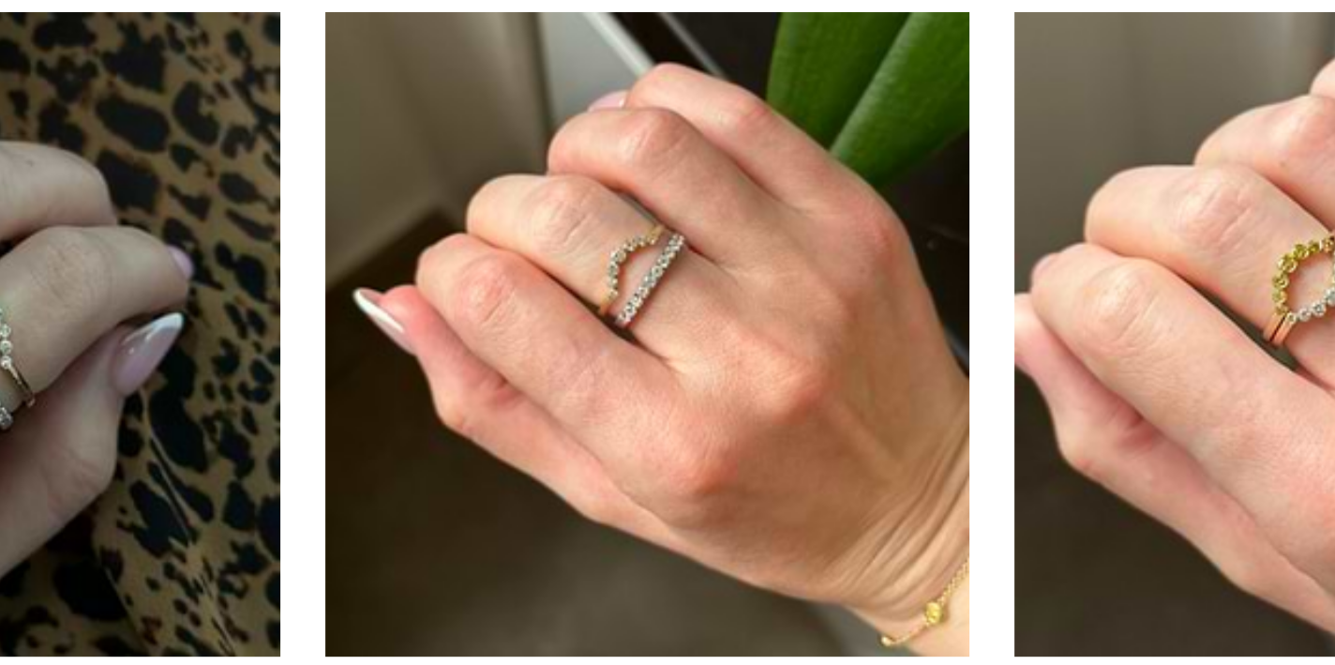
scroll to position [1991, 0]
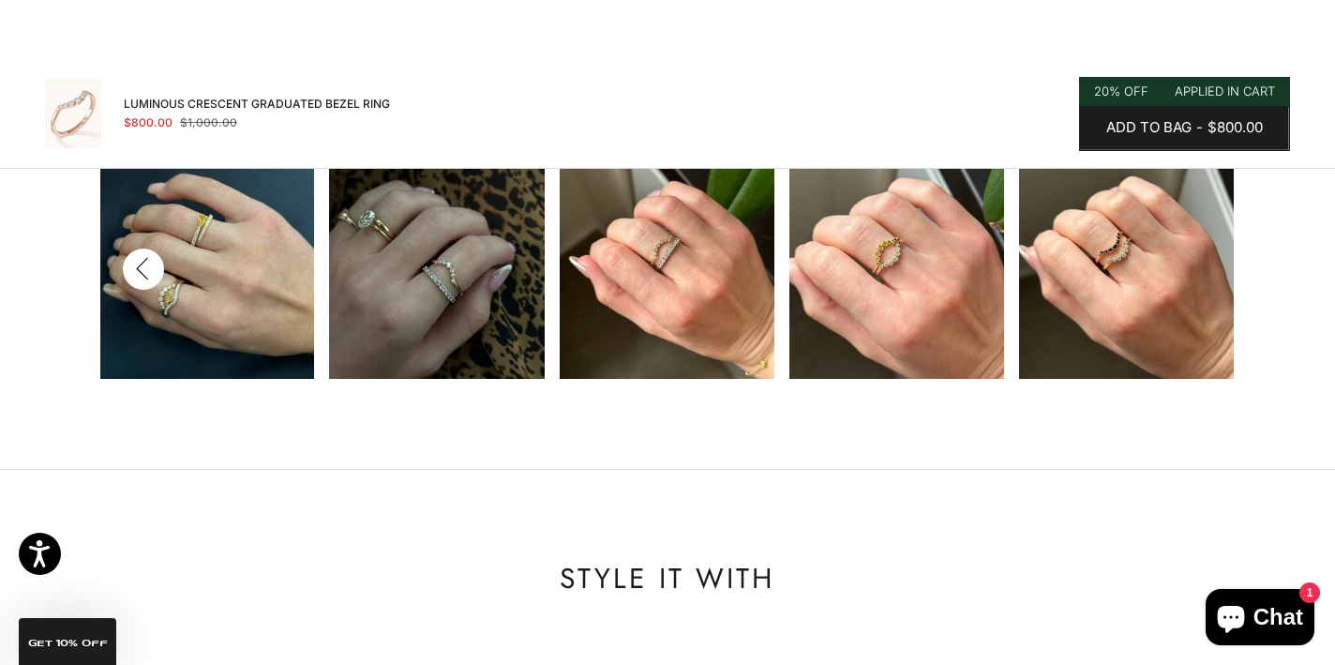
click at [1135, 269] on img at bounding box center [1126, 271] width 215 height 215
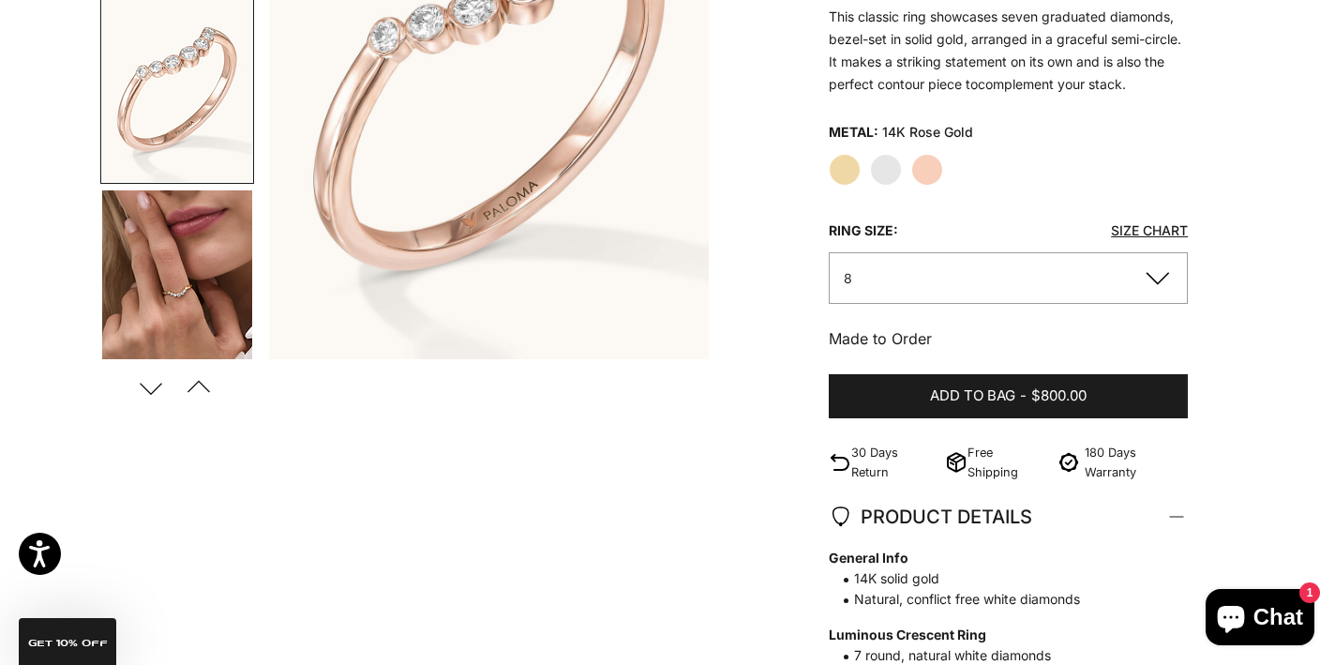
scroll to position [397, 0]
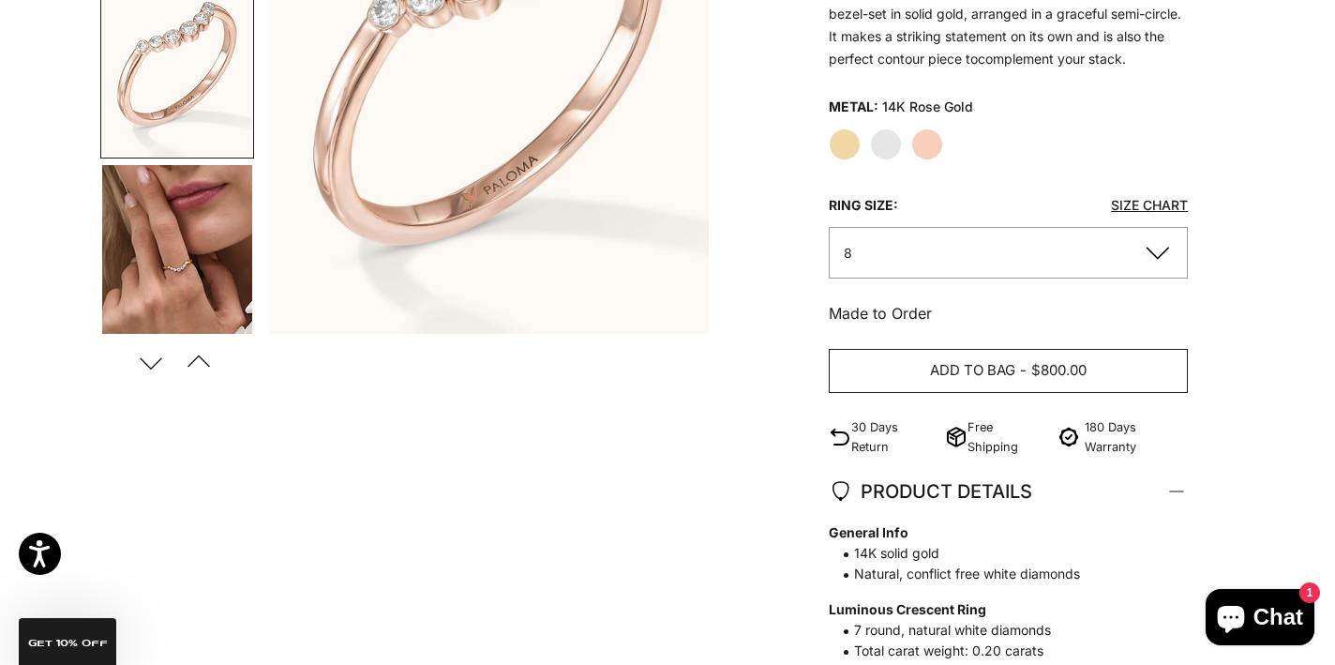
click at [1097, 370] on button "Add to bag - $800.00" at bounding box center [1008, 371] width 359 height 45
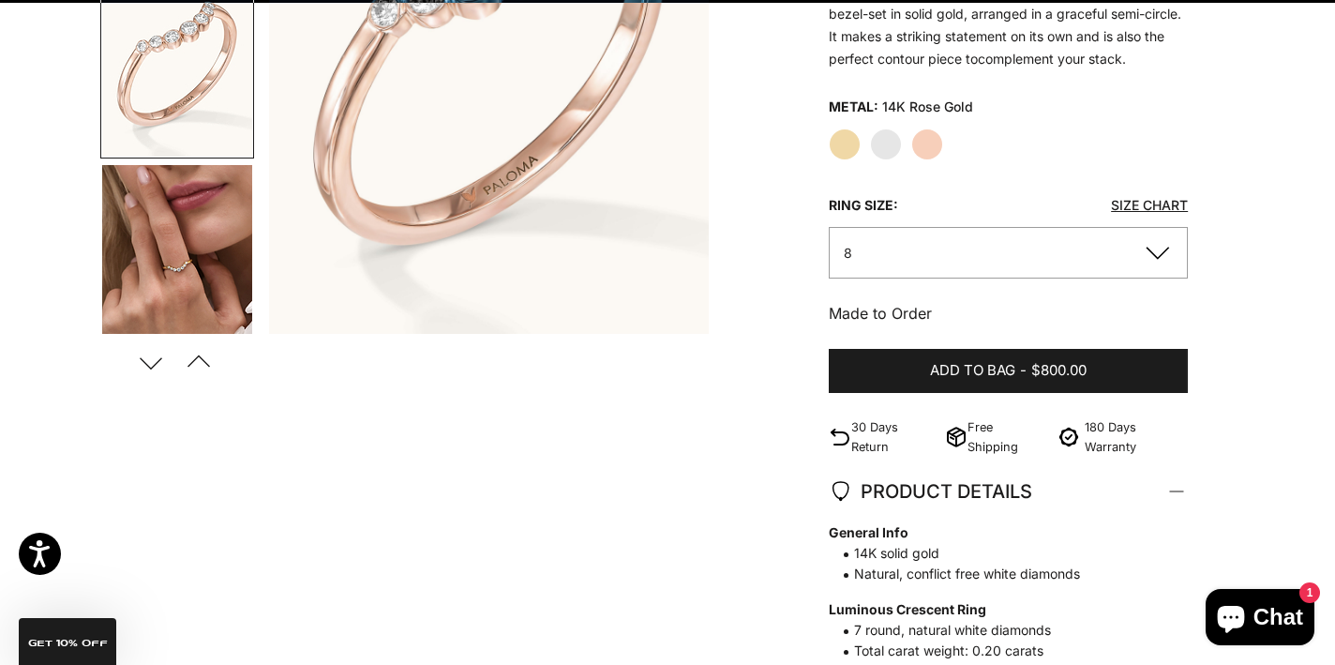
scroll to position [0, 0]
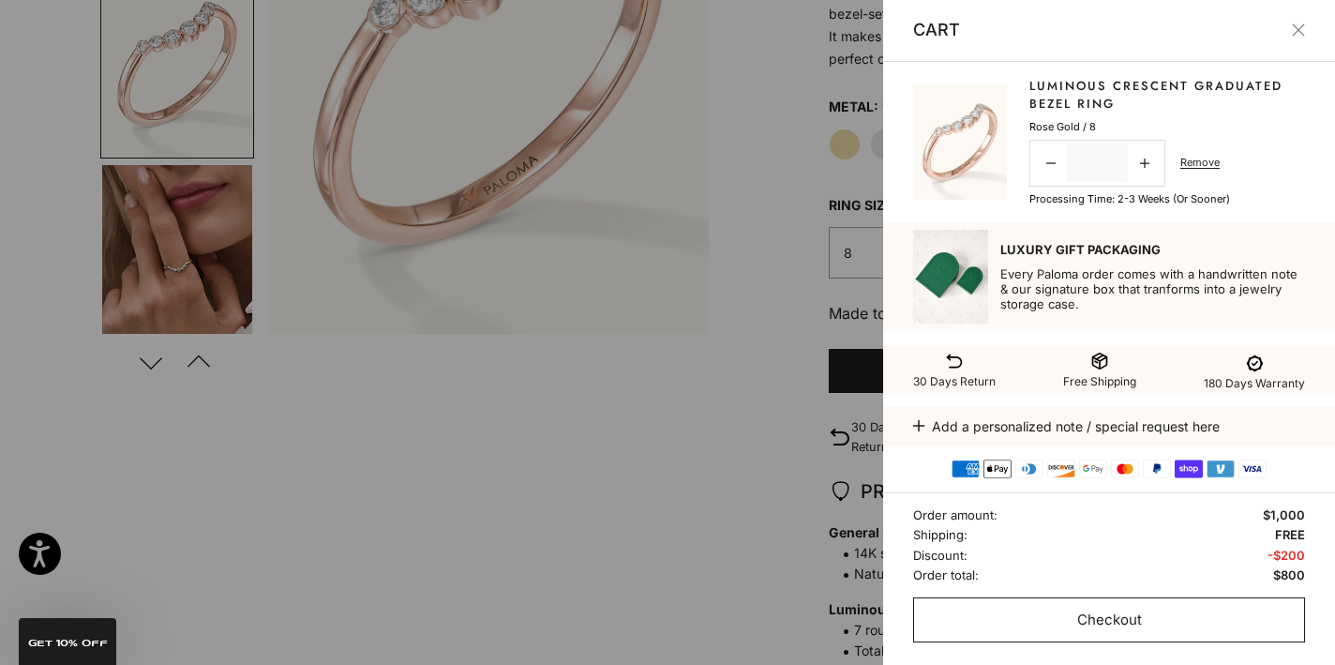
click at [1118, 618] on span "Checkout" at bounding box center [1109, 619] width 65 height 23
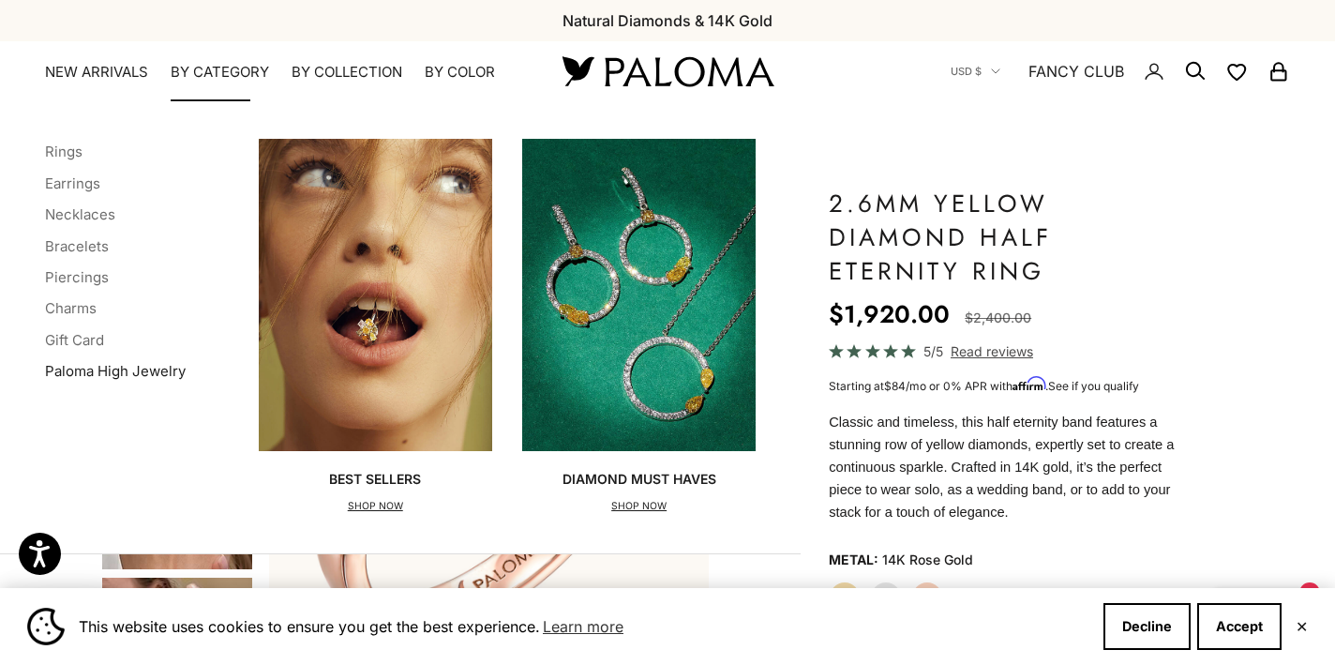
click at [121, 367] on link "Paloma High Jewelry" at bounding box center [115, 371] width 141 height 18
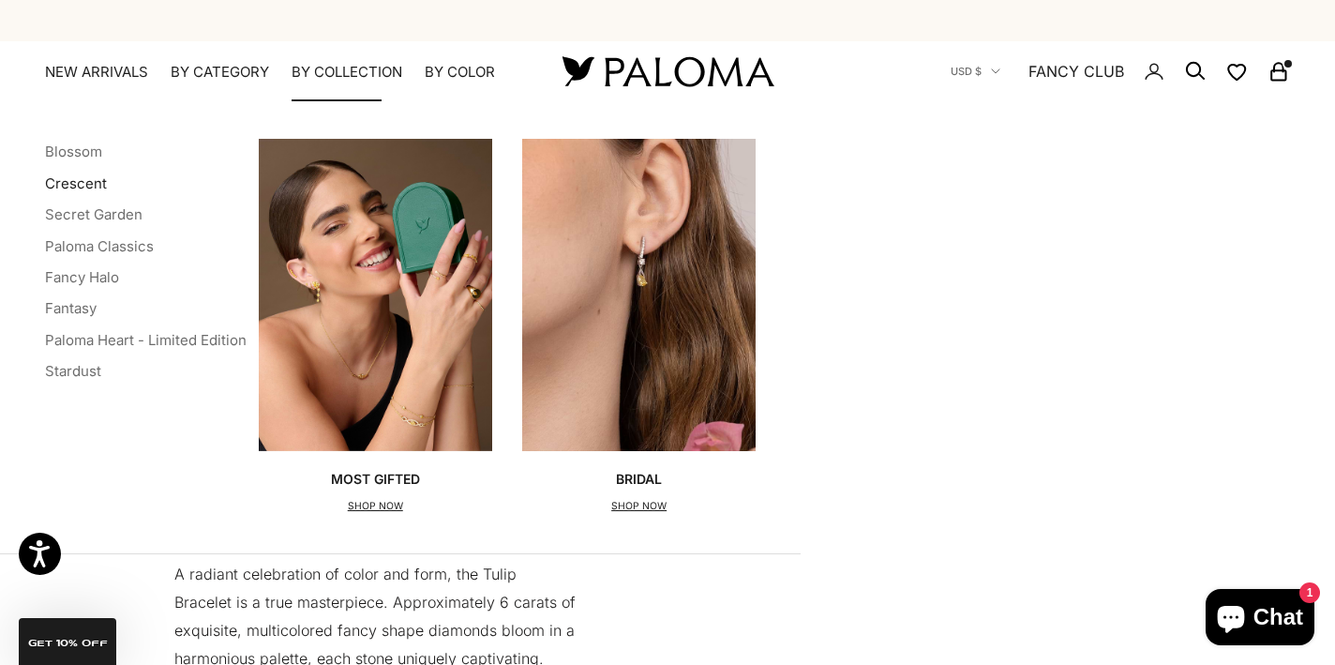
click at [90, 182] on link "Crescent" at bounding box center [76, 183] width 62 height 18
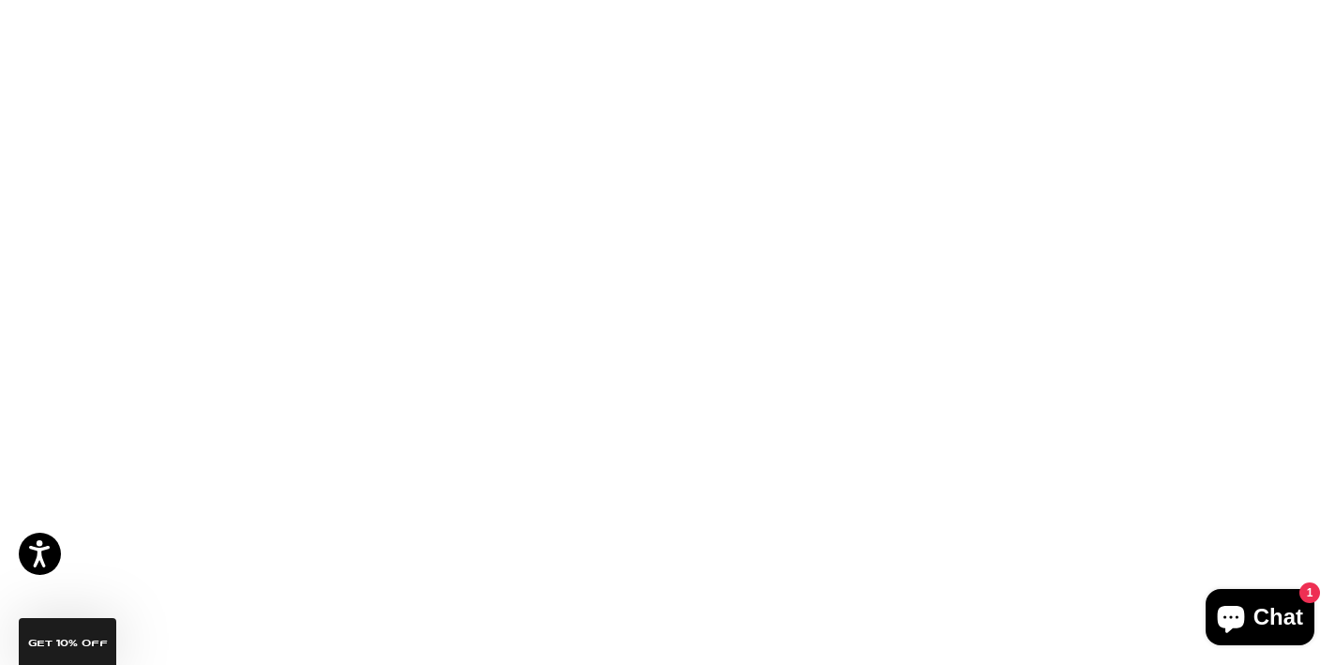
scroll to position [1026, 0]
click at [258, 165] on img at bounding box center [236, 150] width 273 height 273
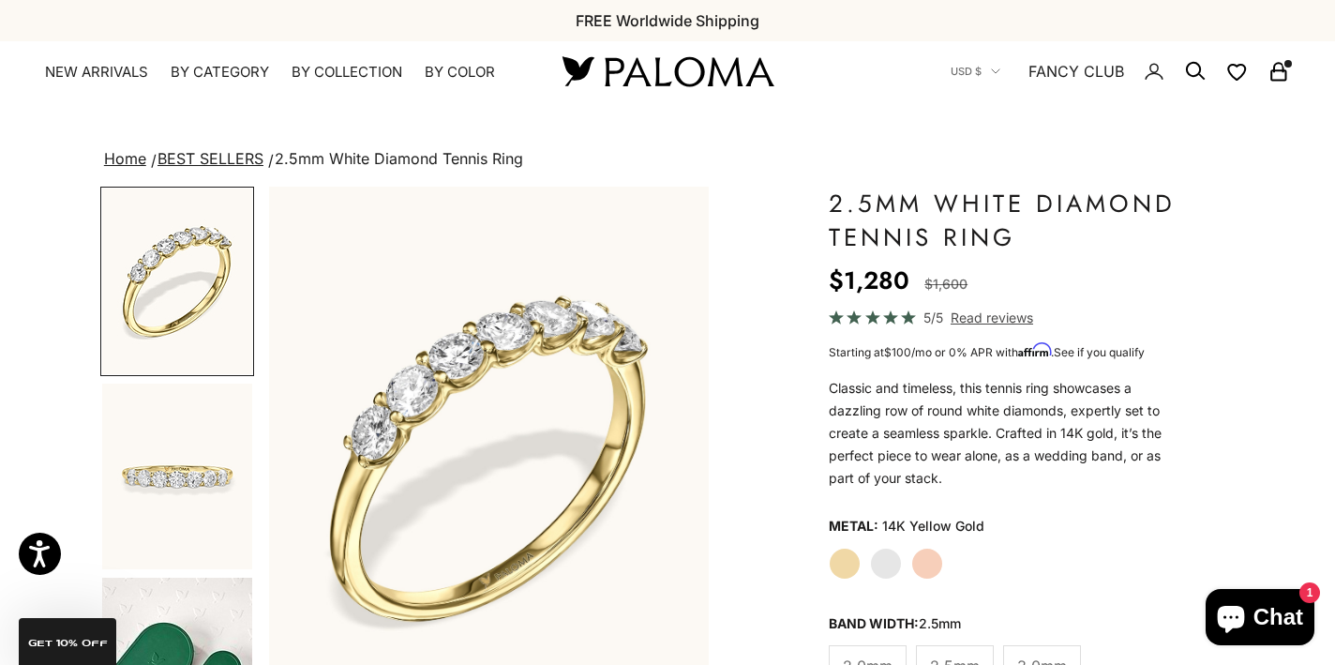
click at [932, 559] on label "Rose Gold" at bounding box center [927, 563] width 32 height 32
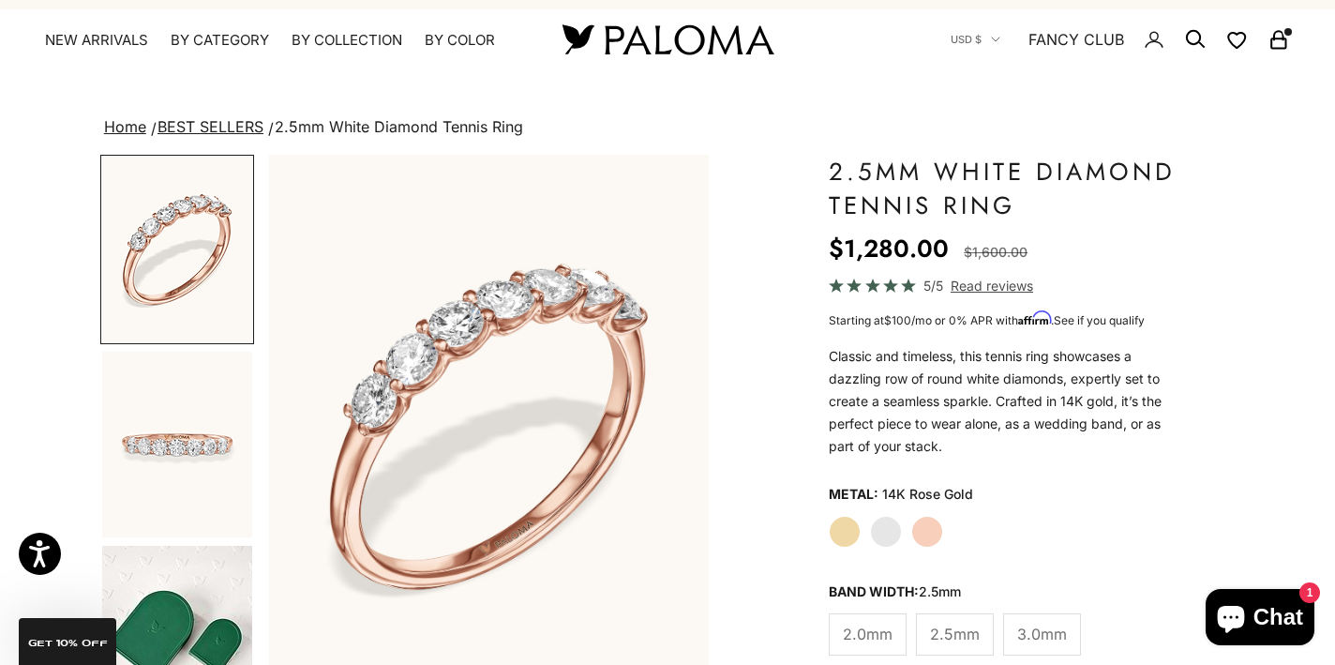
scroll to position [32, 1]
click at [882, 531] on label "White Gold" at bounding box center [886, 532] width 32 height 32
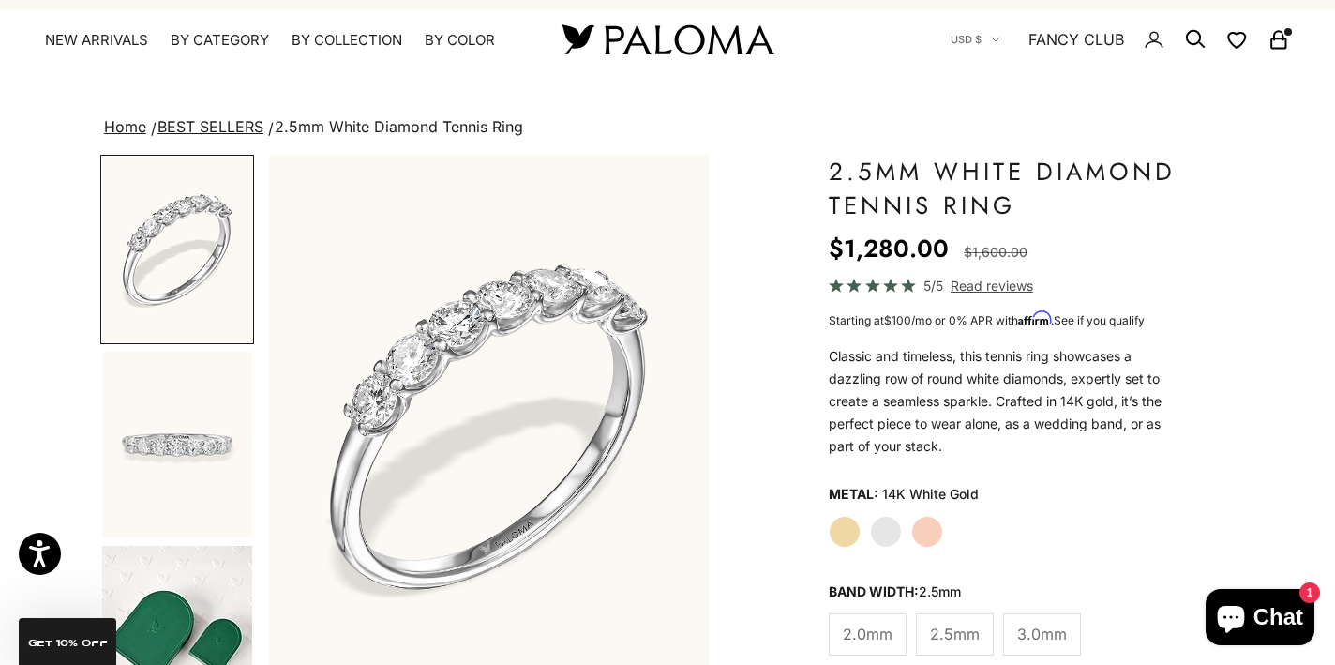
click at [846, 533] on label "Yellow Gold" at bounding box center [845, 532] width 32 height 32
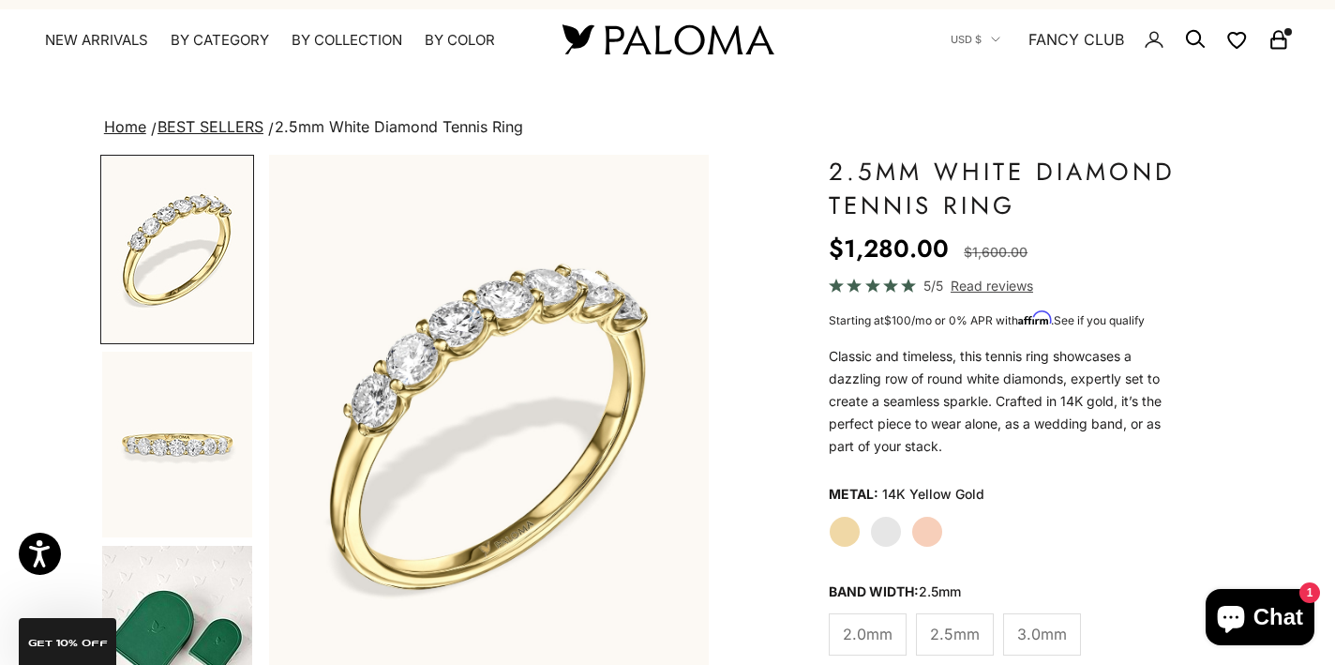
click at [933, 529] on label "Rose Gold" at bounding box center [927, 532] width 32 height 32
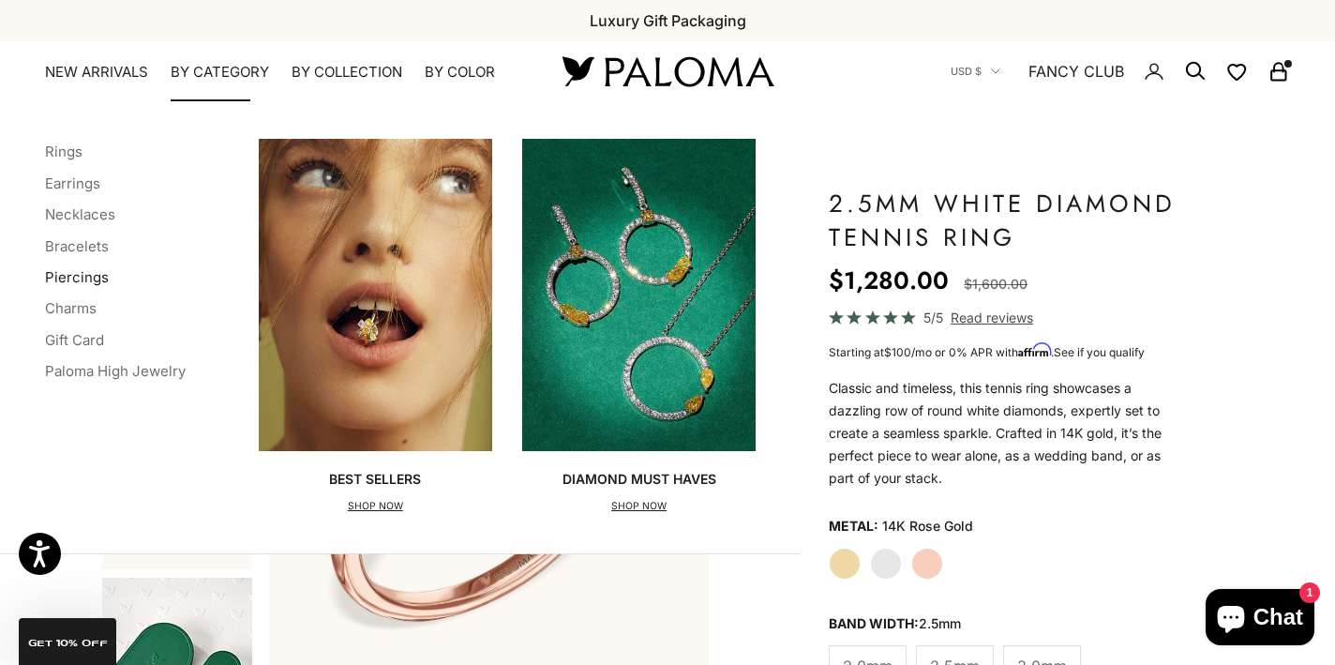
click at [85, 270] on link "Piercings" at bounding box center [77, 277] width 64 height 18
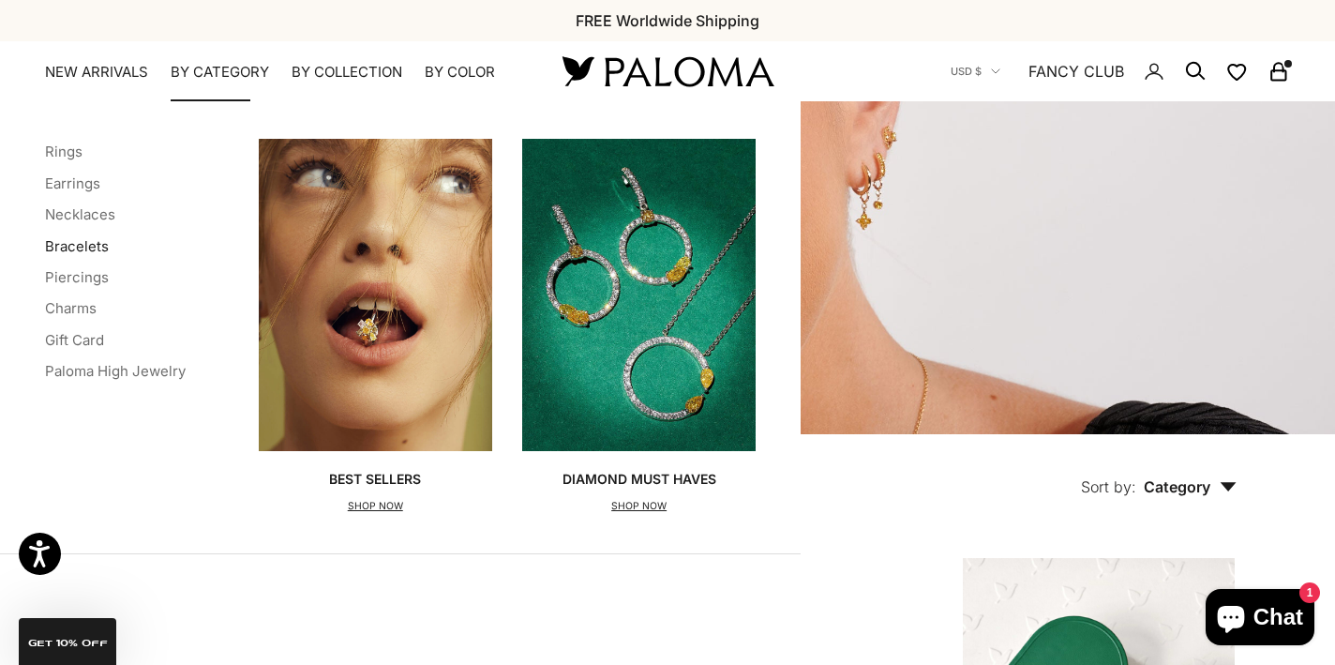
click at [92, 243] on link "Bracelets" at bounding box center [77, 246] width 64 height 18
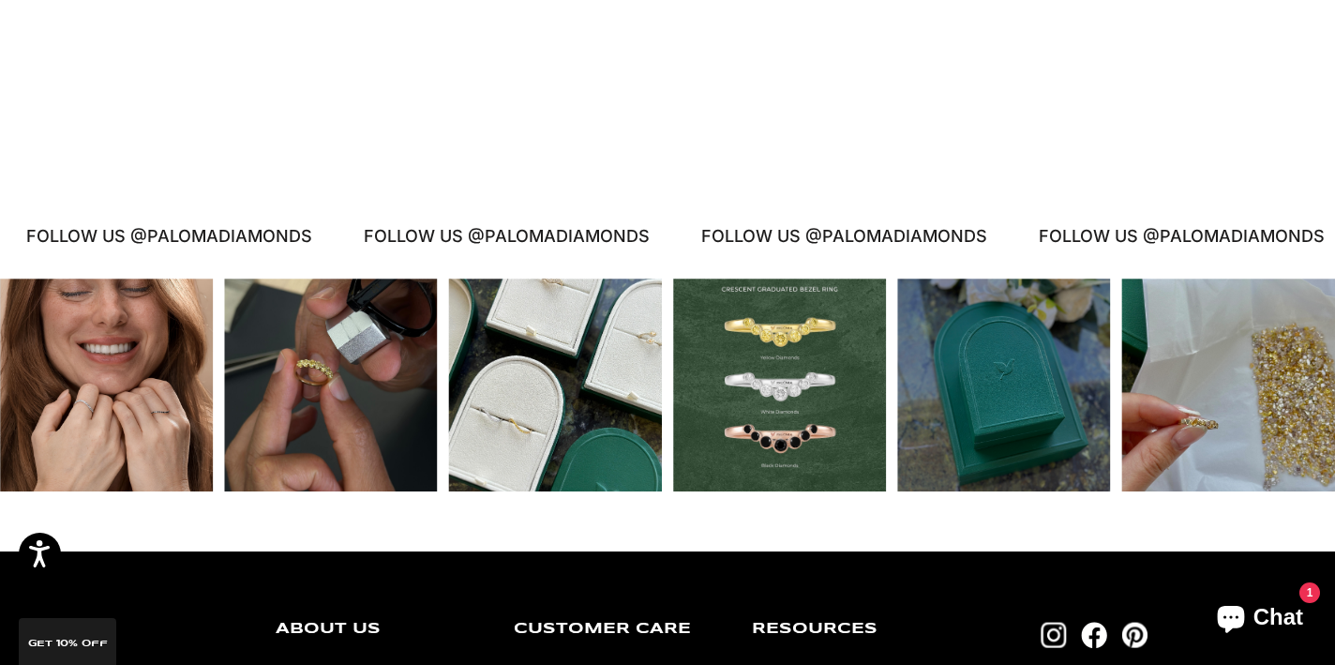
scroll to position [1910, 0]
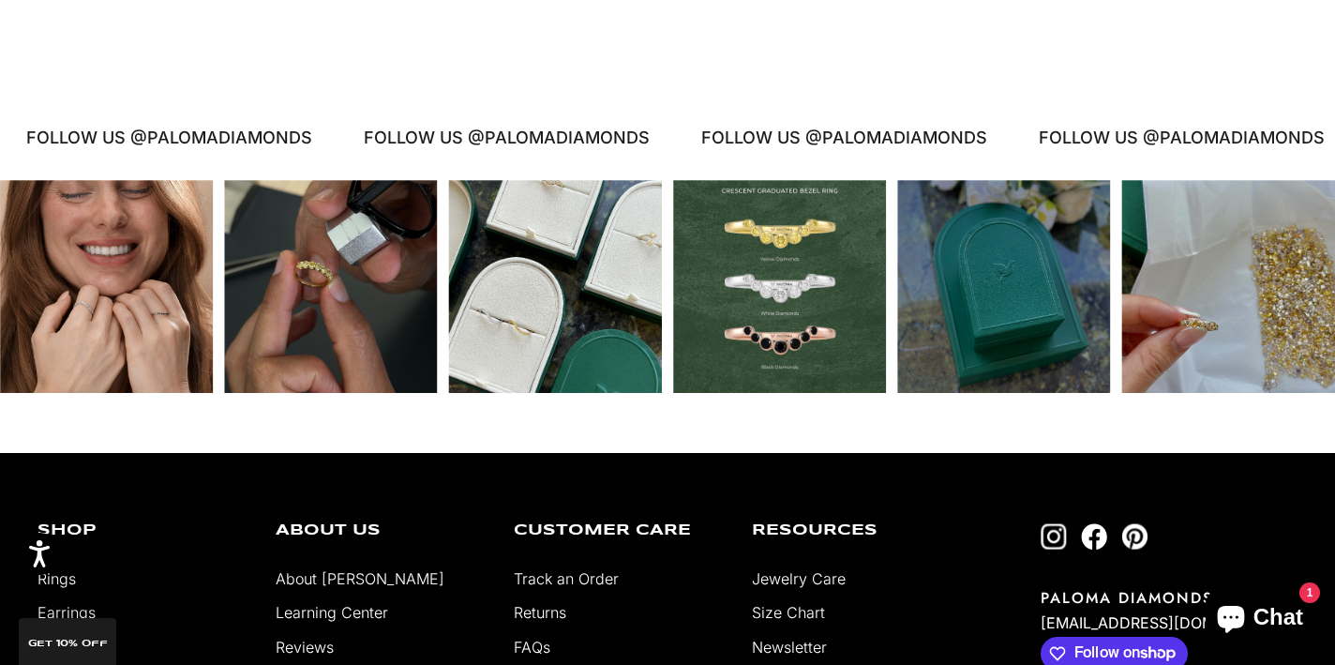
click at [342, 263] on div "Instagram post opens in a popup" at bounding box center [330, 286] width 213 height 213
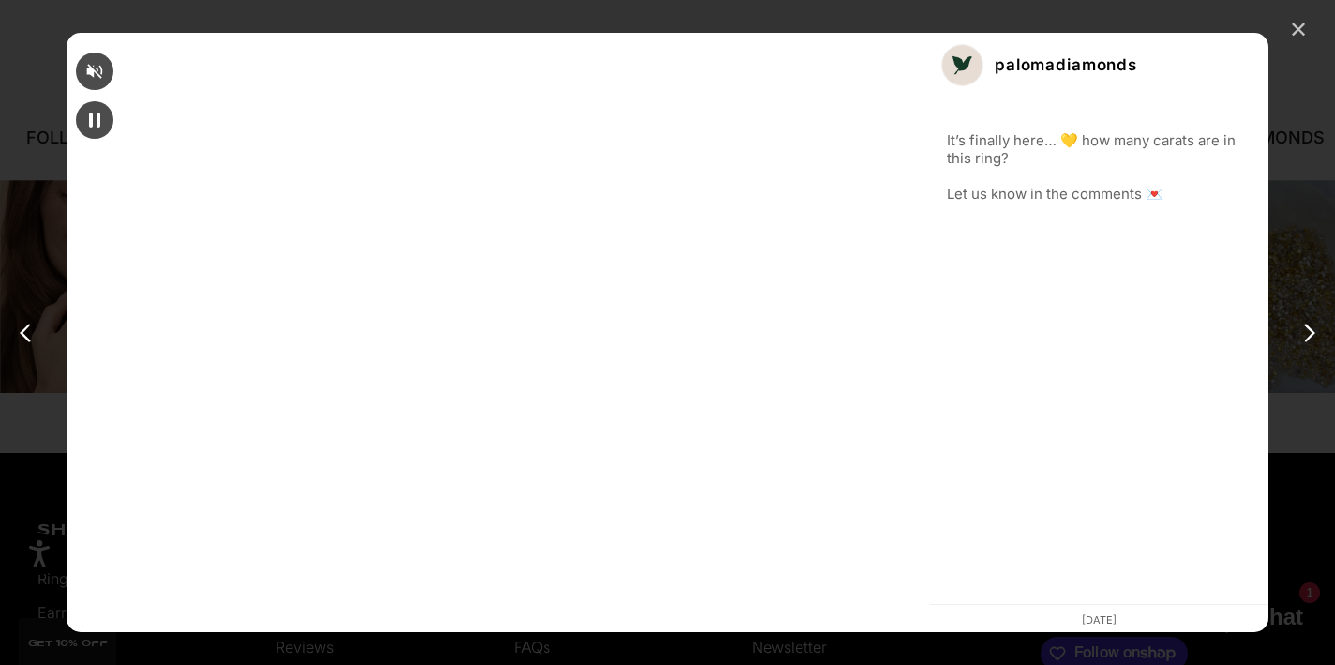
click at [1298, 39] on div "✕" at bounding box center [1298, 30] width 28 height 28
